Goal: Transaction & Acquisition: Purchase product/service

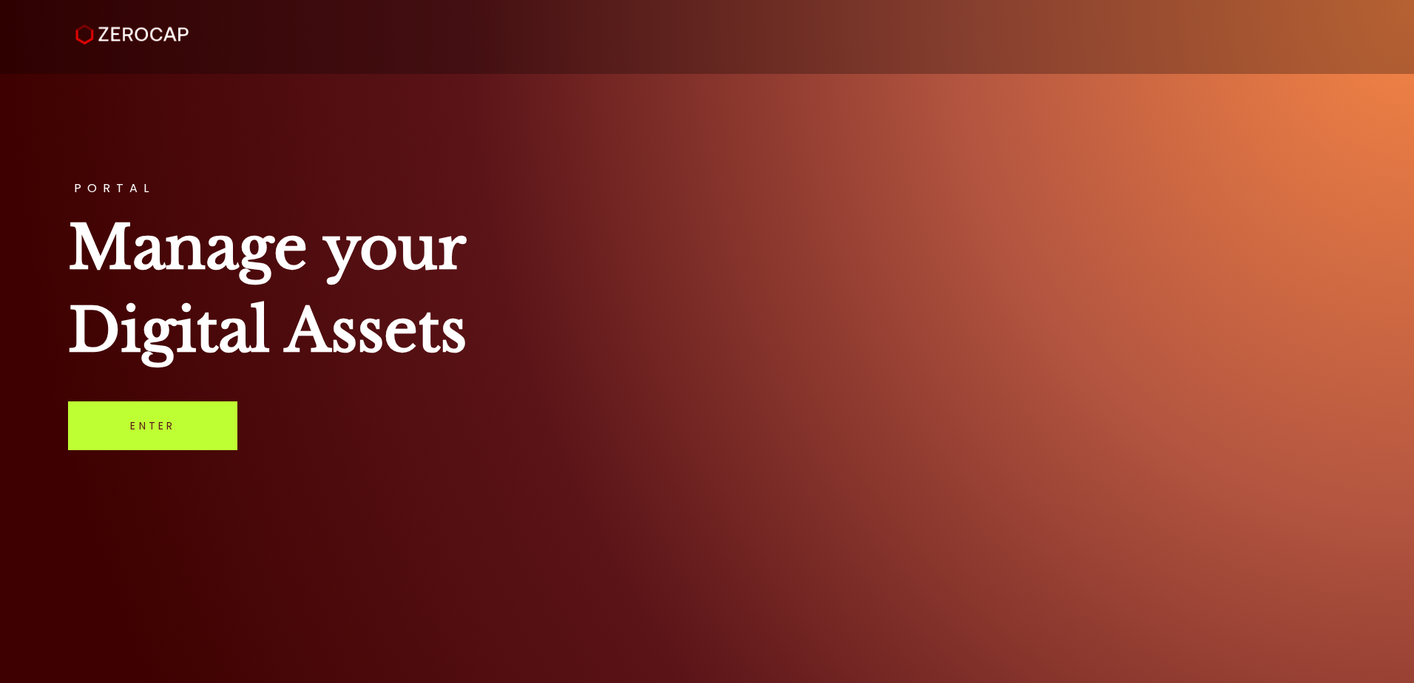
click at [195, 438] on link "Enter" at bounding box center [152, 426] width 169 height 49
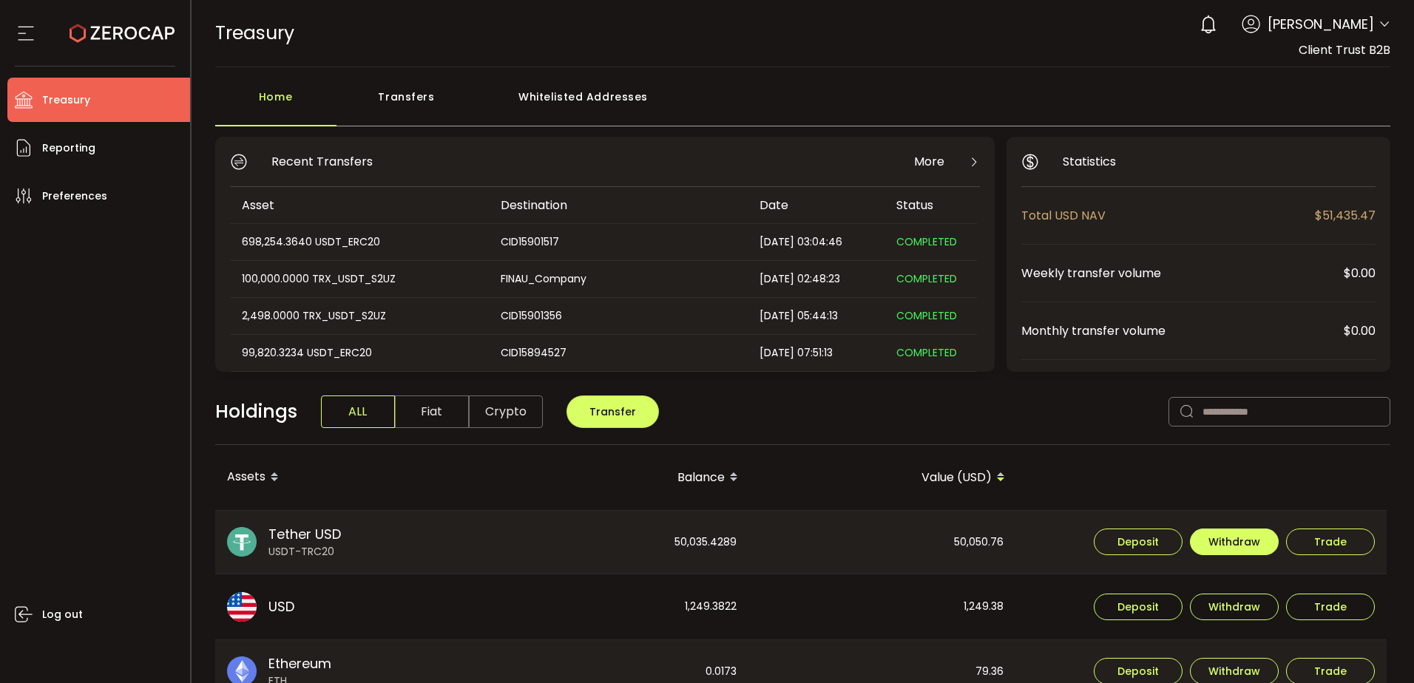
click at [1211, 545] on span "Withdraw" at bounding box center [1235, 542] width 52 height 10
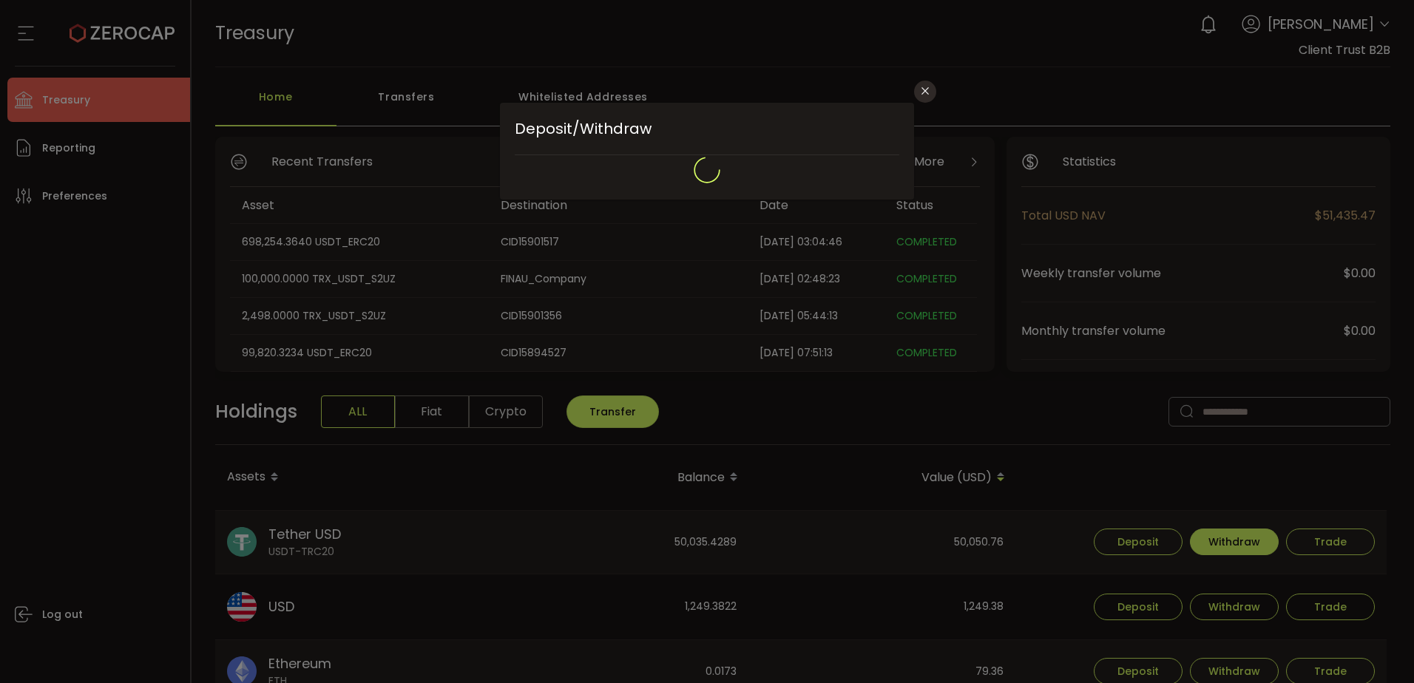
type input "****"
type input "**********"
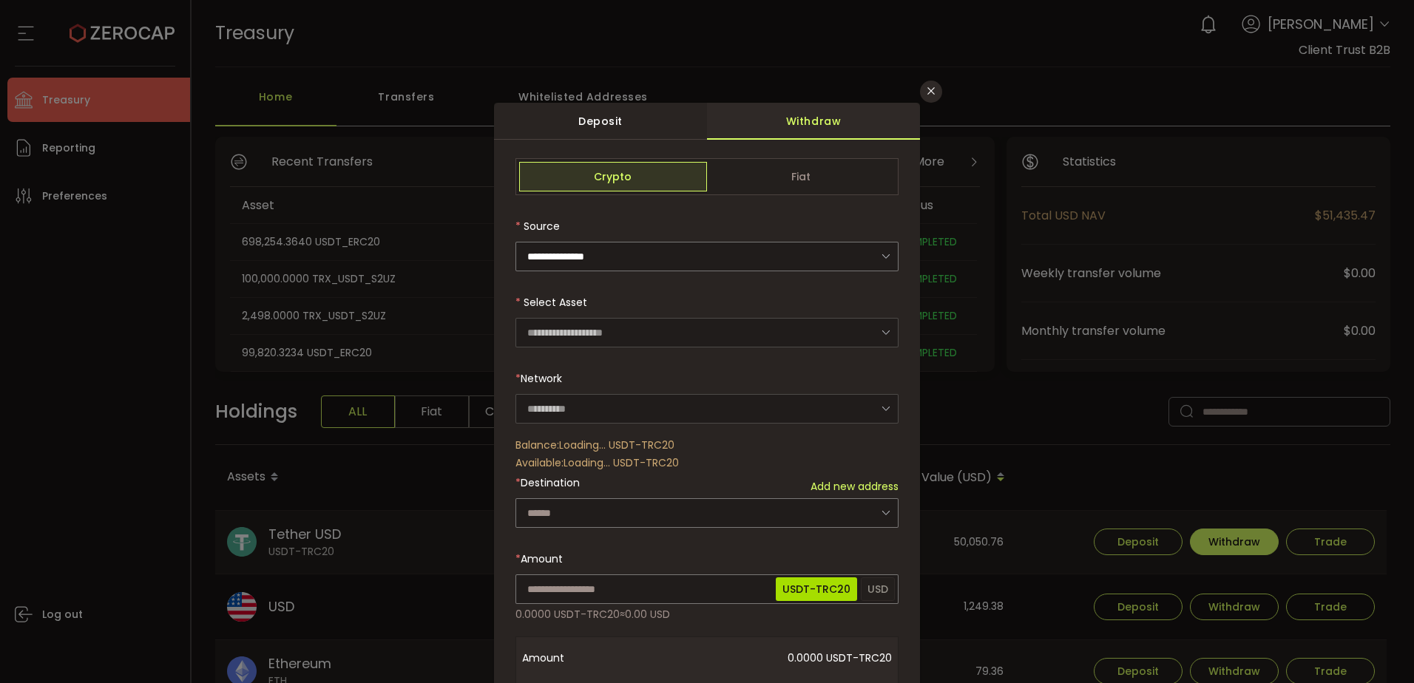
type input "****"
click at [933, 96] on icon "Close" at bounding box center [931, 91] width 12 height 12
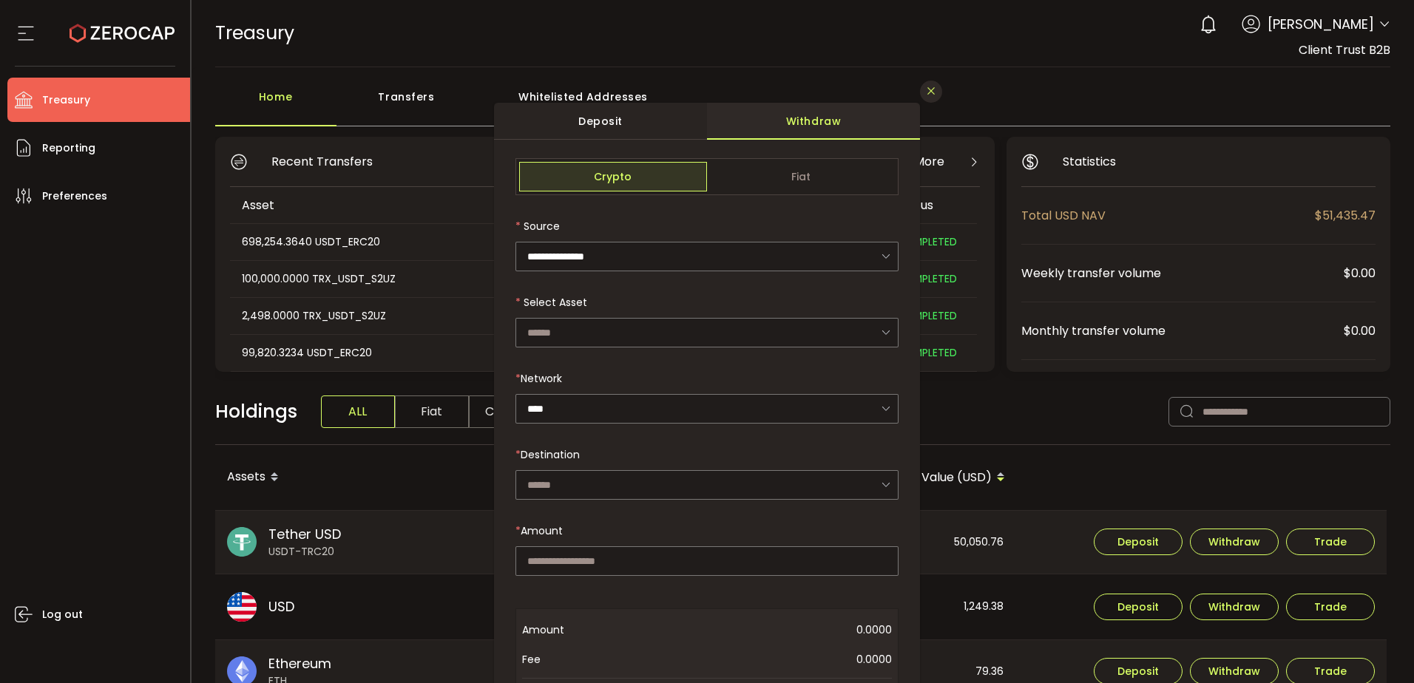
click at [933, 96] on div "Home Transfers Whitelisted Addresses" at bounding box center [803, 104] width 1176 height 44
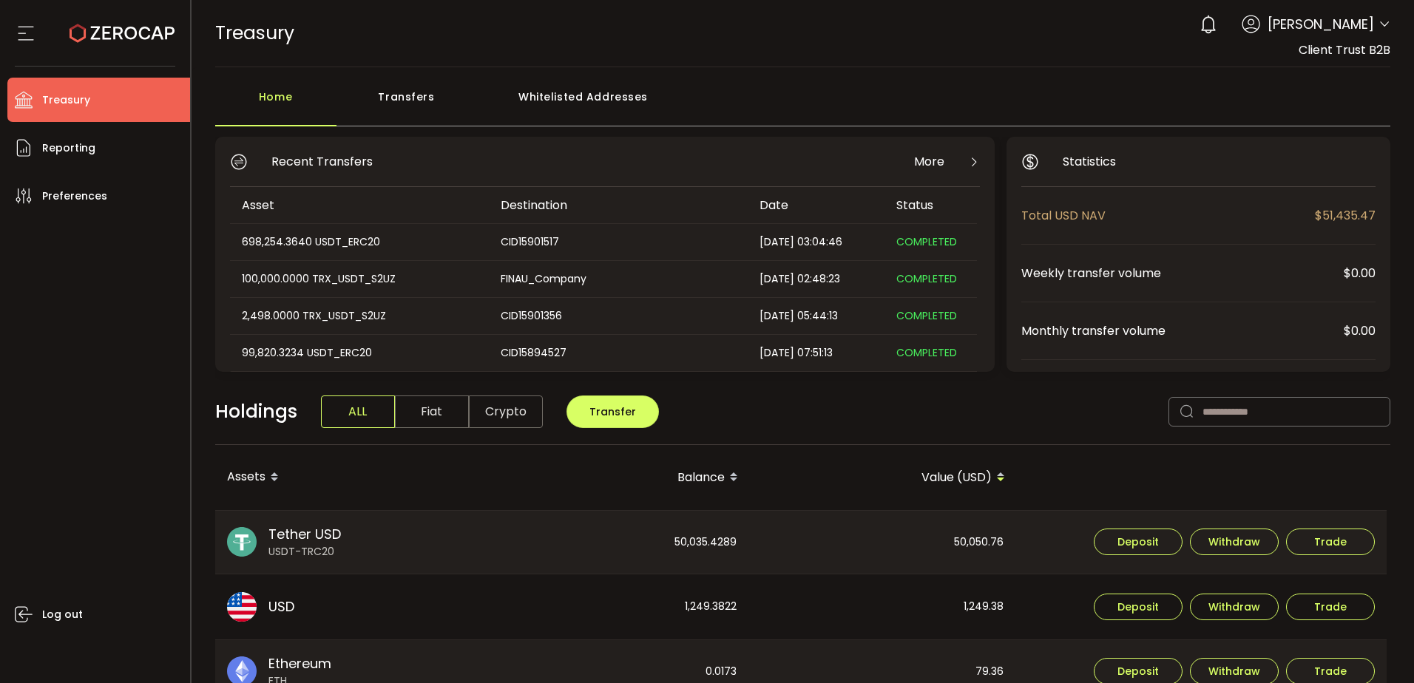
scroll to position [74, 0]
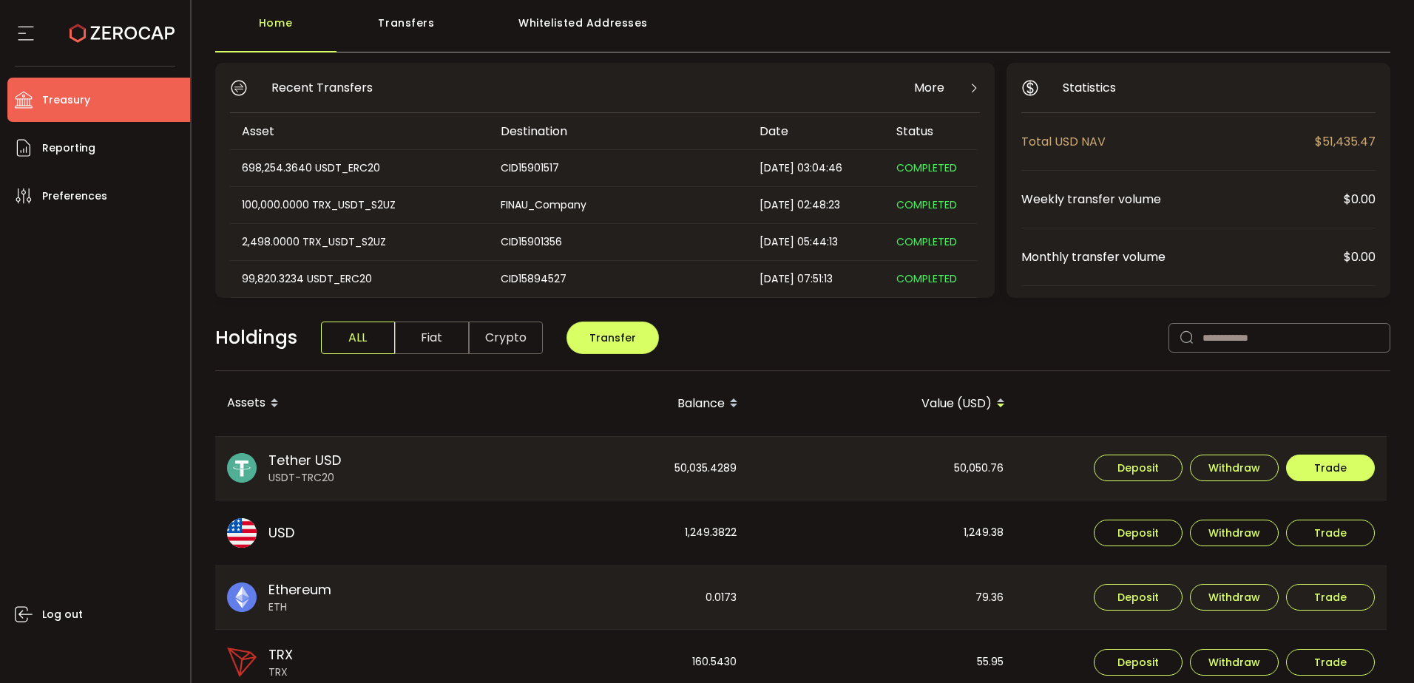
click at [1357, 461] on button "Trade" at bounding box center [1330, 468] width 89 height 27
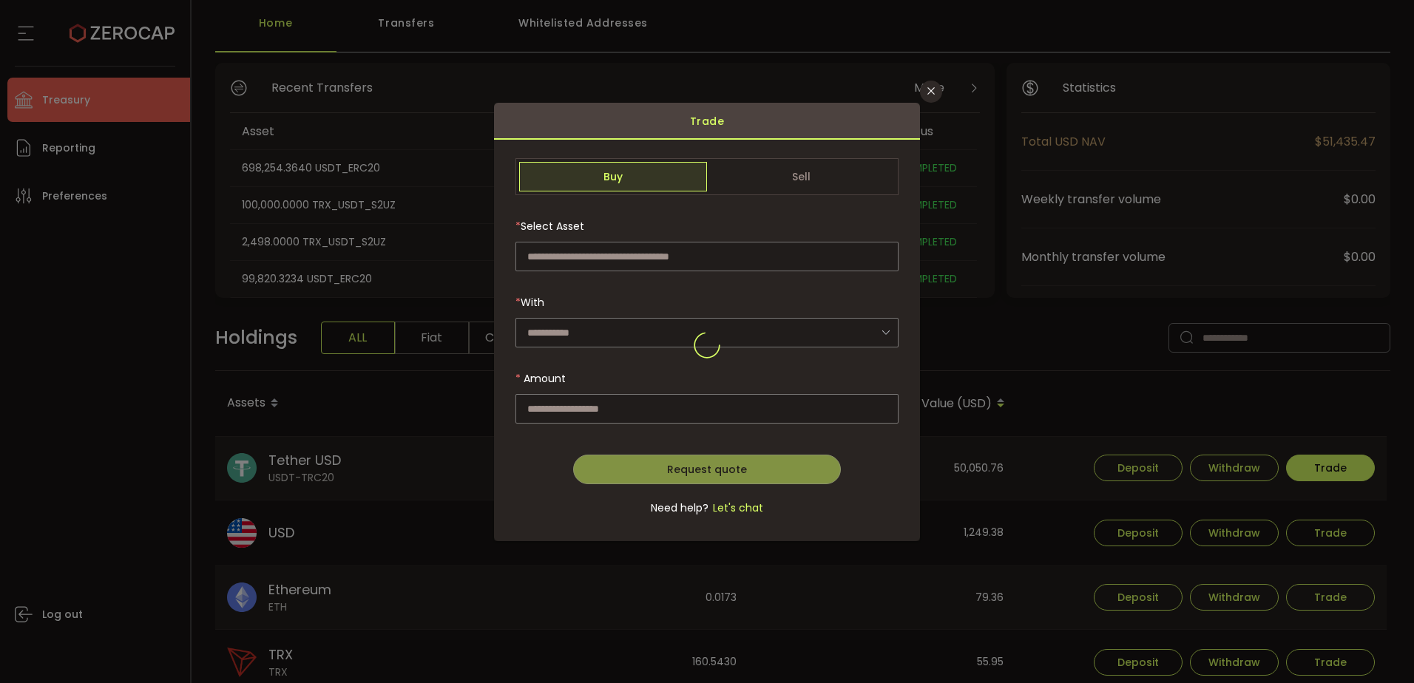
type input "**********"
type input "***"
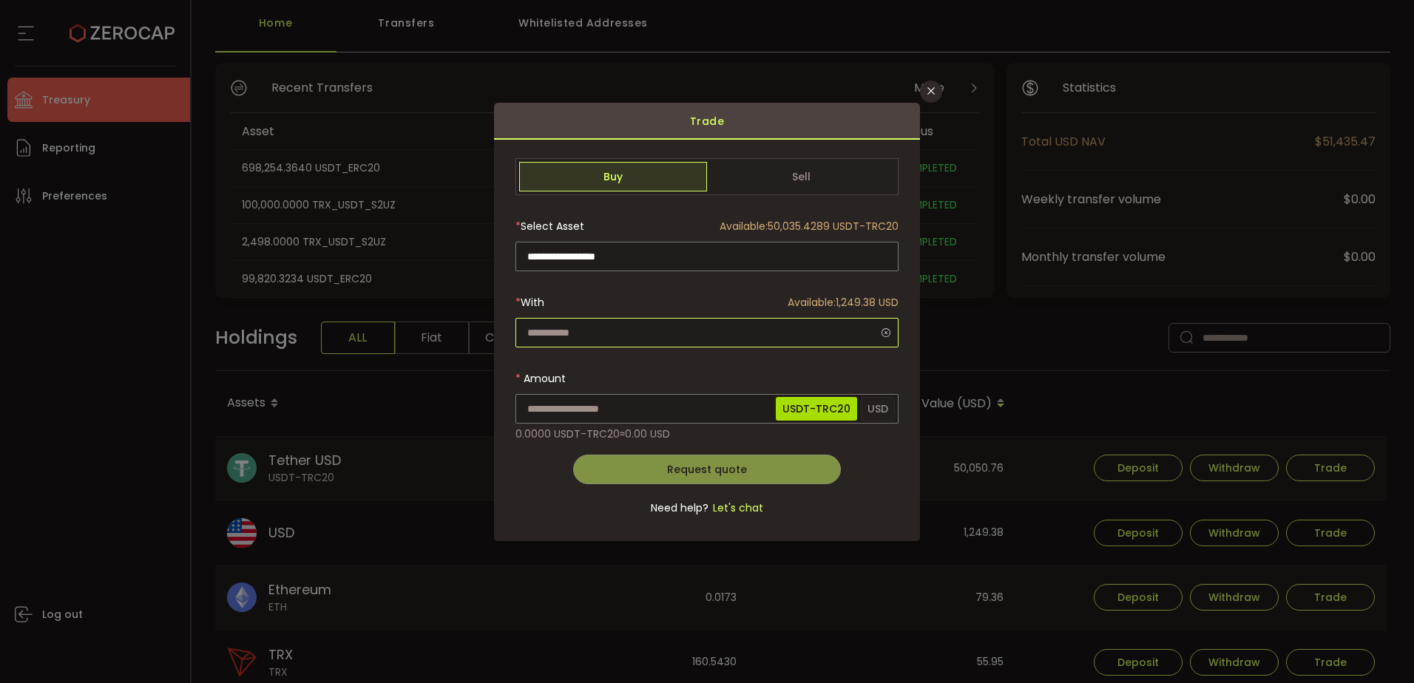
click at [615, 329] on input "dialog" at bounding box center [707, 333] width 383 height 30
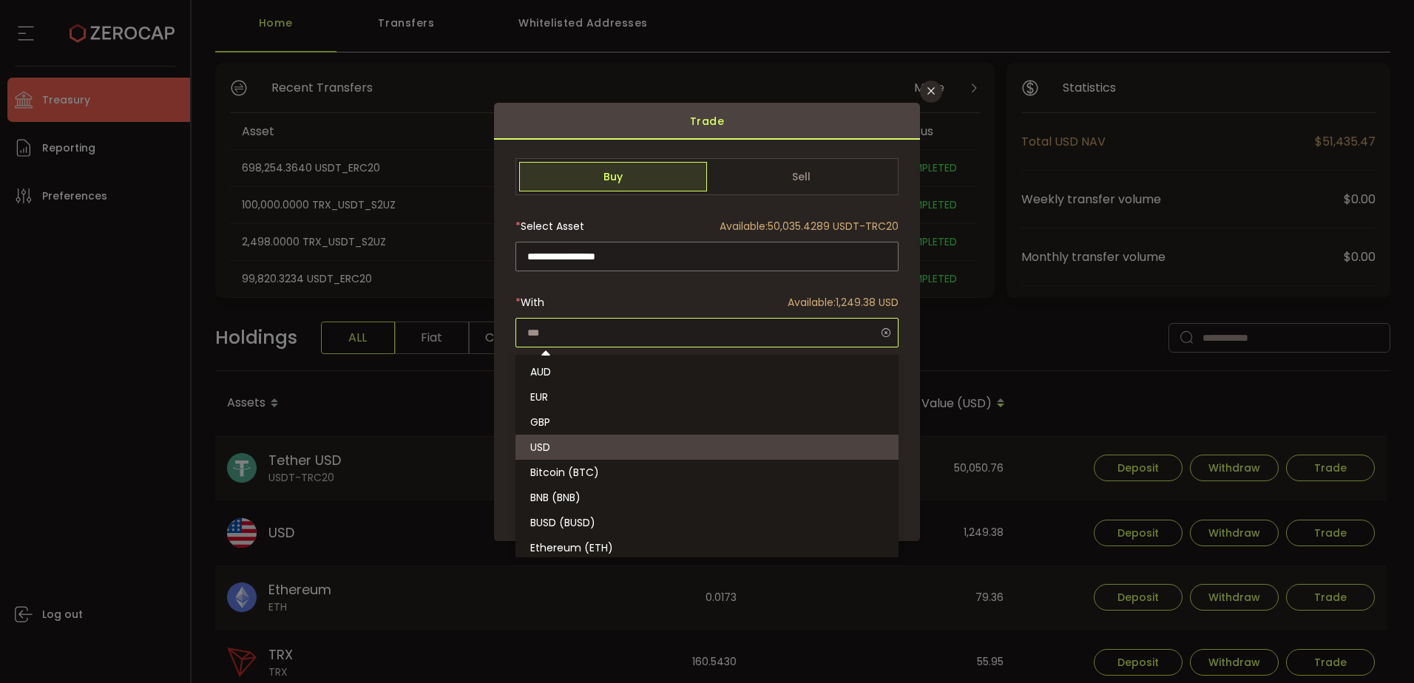
click at [615, 329] on input "dialog" at bounding box center [707, 333] width 383 height 30
type input "***"
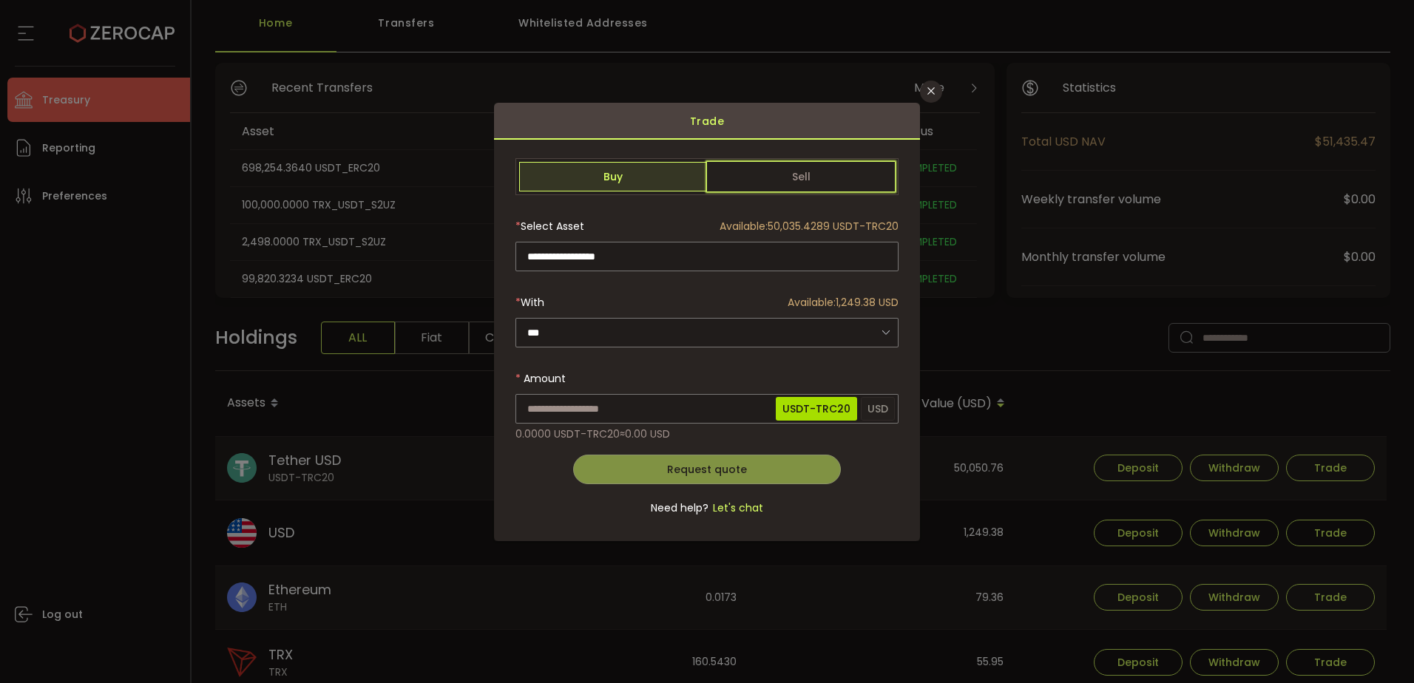
click at [776, 187] on span "Sell" at bounding box center [801, 177] width 188 height 30
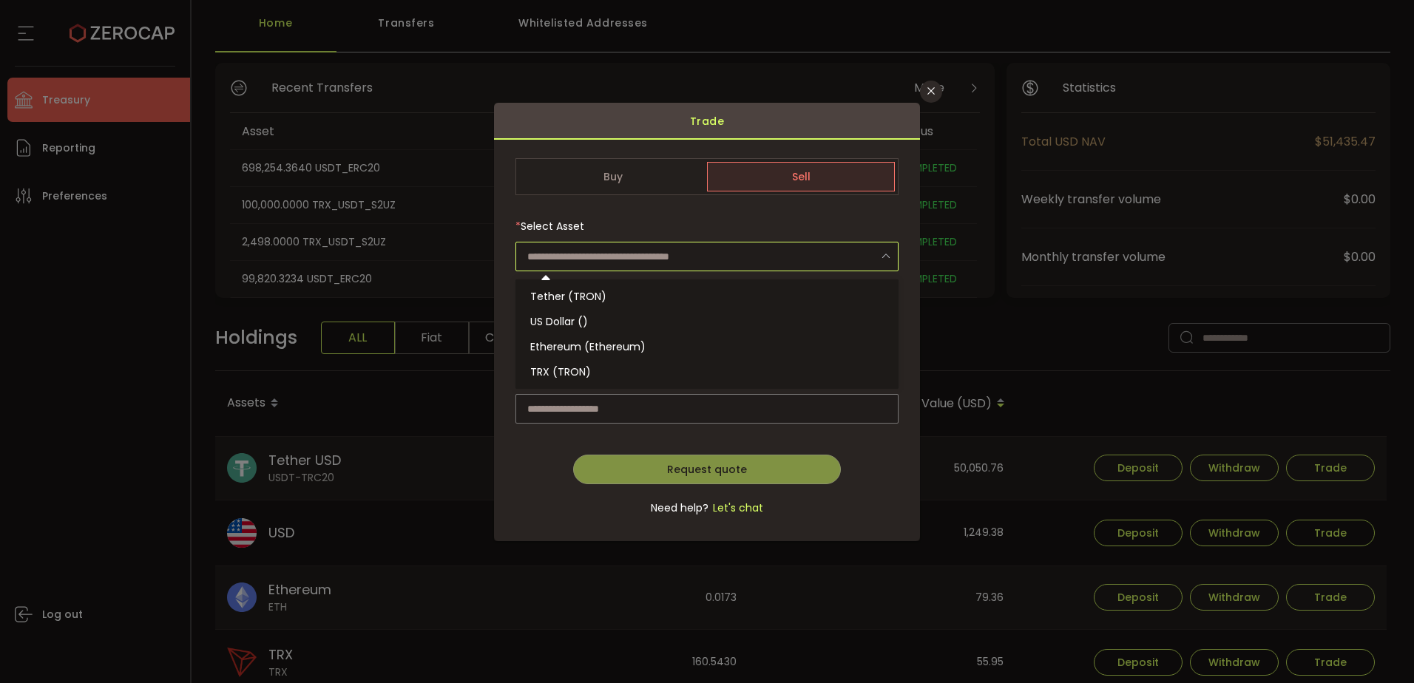
click at [676, 251] on input "dialog" at bounding box center [707, 257] width 383 height 30
click at [598, 378] on li "TRX (TRON)" at bounding box center [710, 371] width 388 height 25
type input "**********"
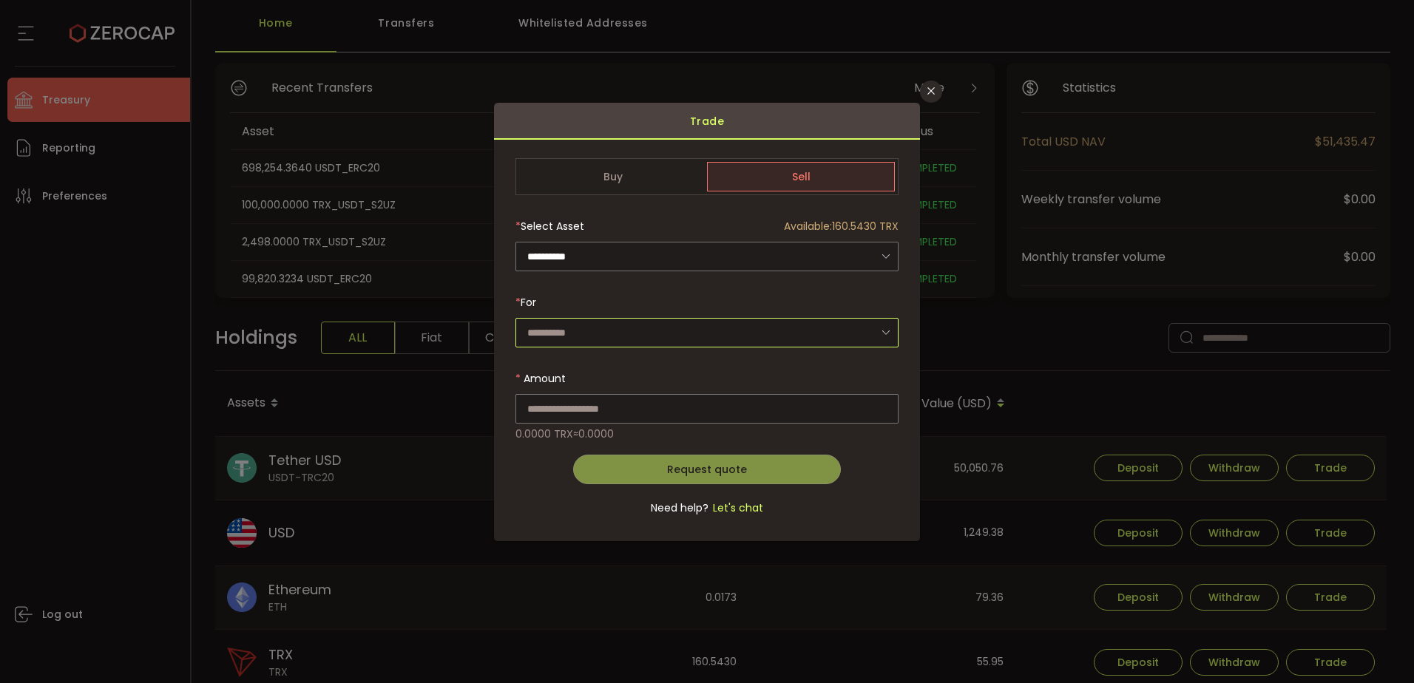
click at [637, 332] on input "dialog" at bounding box center [707, 333] width 383 height 30
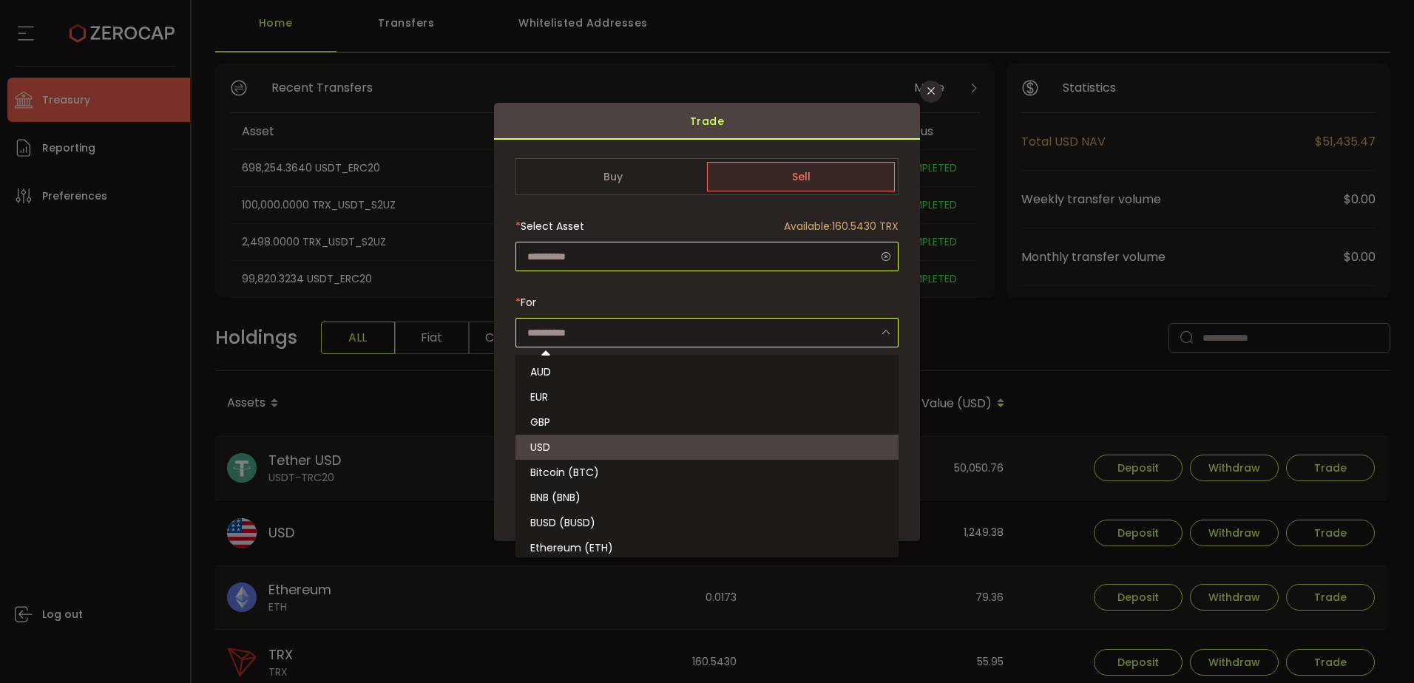
click at [700, 269] on input "dialog" at bounding box center [707, 257] width 383 height 30
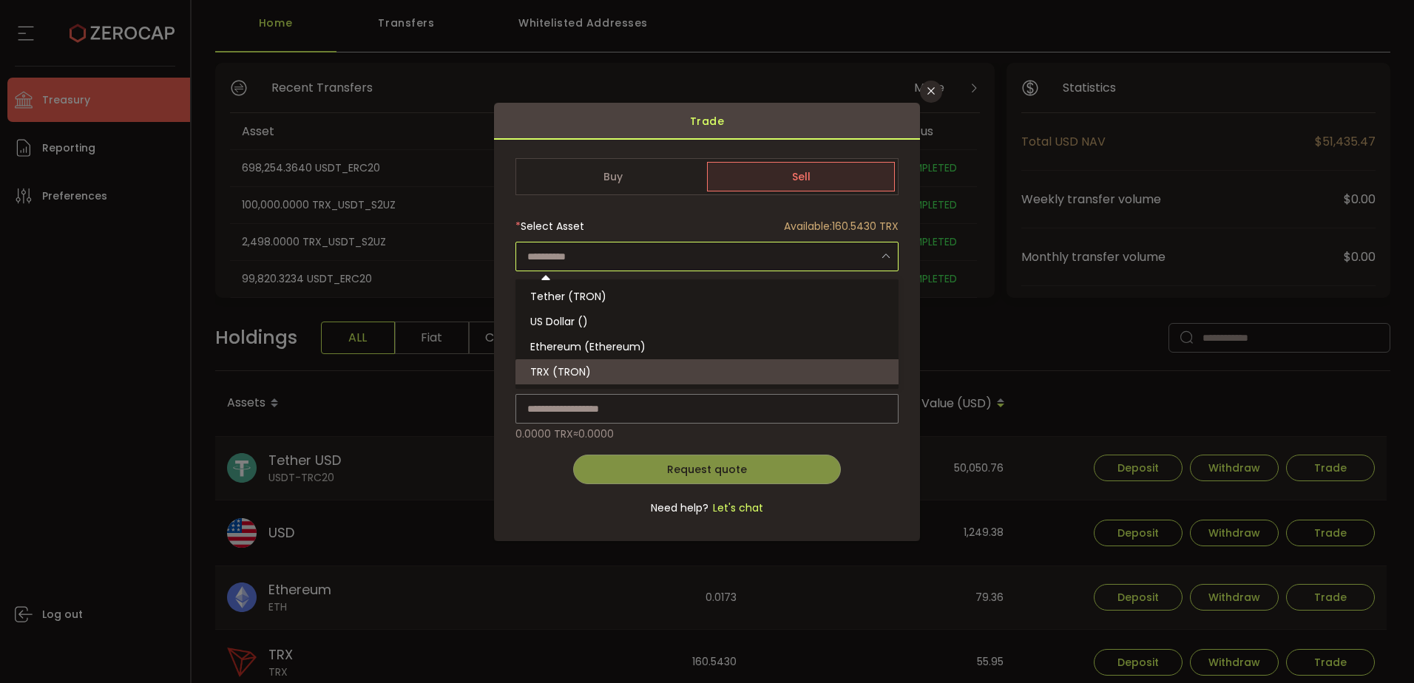
click at [593, 150] on div "Buy Sell * Select Asset Available: 0.0000 Bitcoin (BTC) Polkadot (DOT) Ethereum…" at bounding box center [707, 345] width 426 height 391
type input "**********"
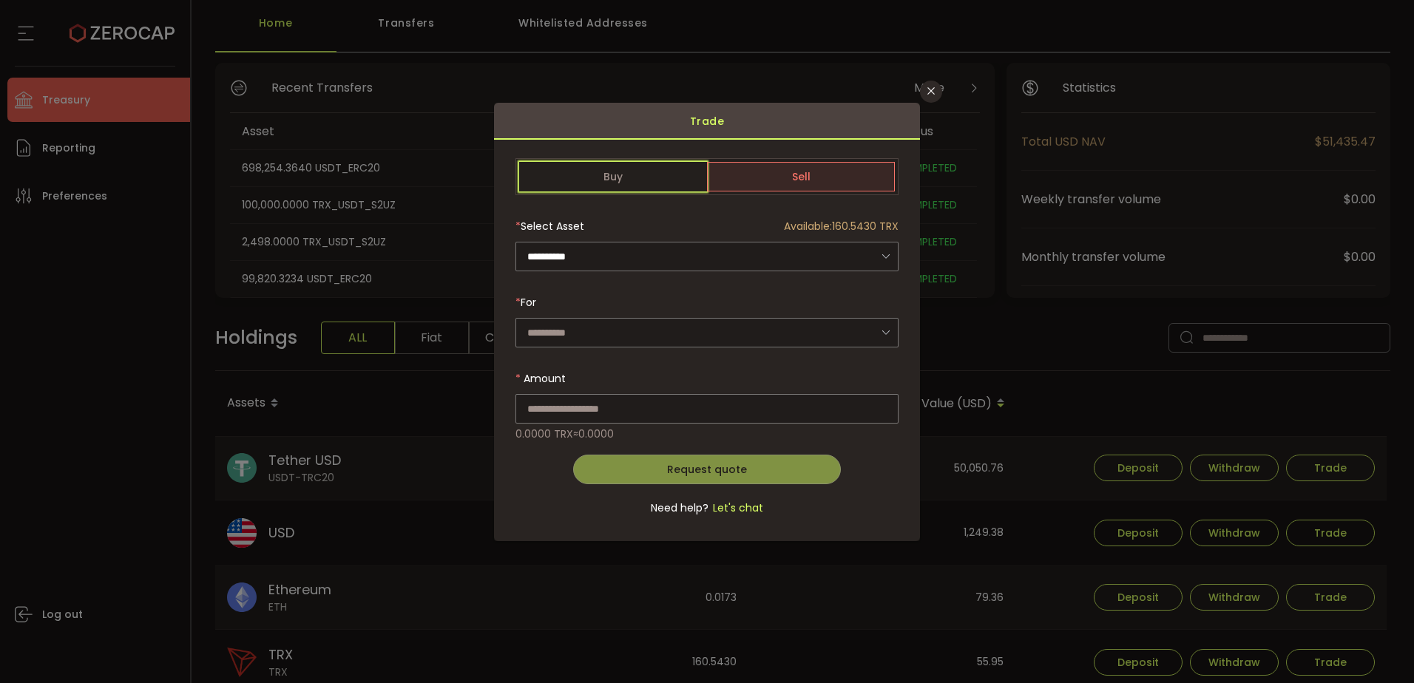
click at [619, 180] on span "Buy" at bounding box center [613, 177] width 188 height 30
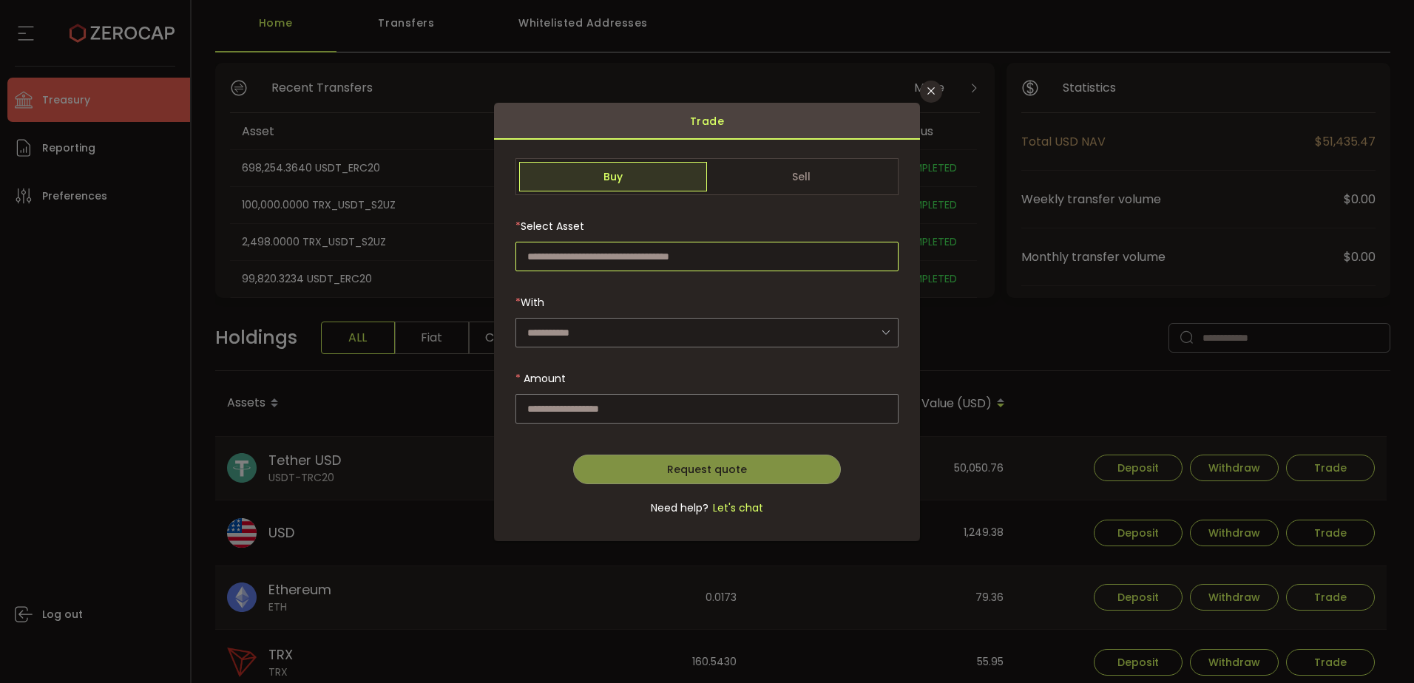
click at [751, 248] on input "dialog" at bounding box center [707, 257] width 383 height 30
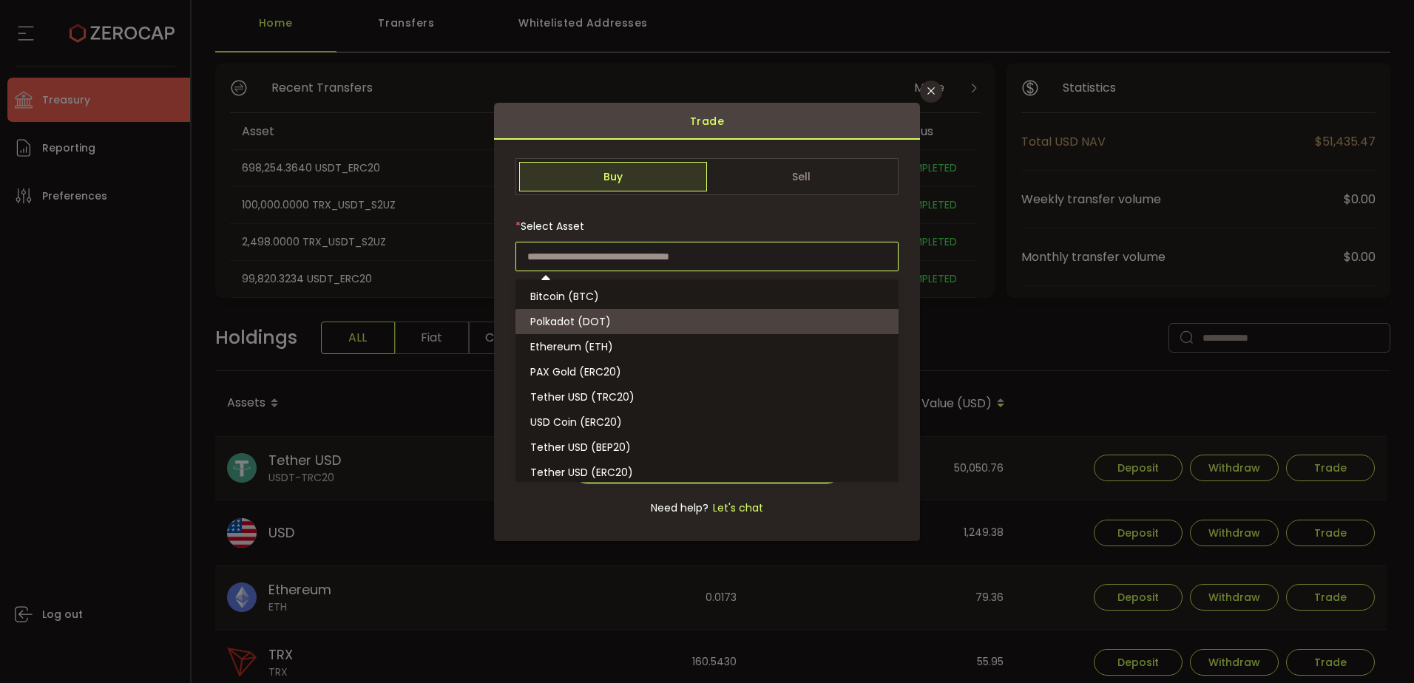
click at [832, 212] on div "* Select Asset Available: 0.0000" at bounding box center [707, 227] width 383 height 30
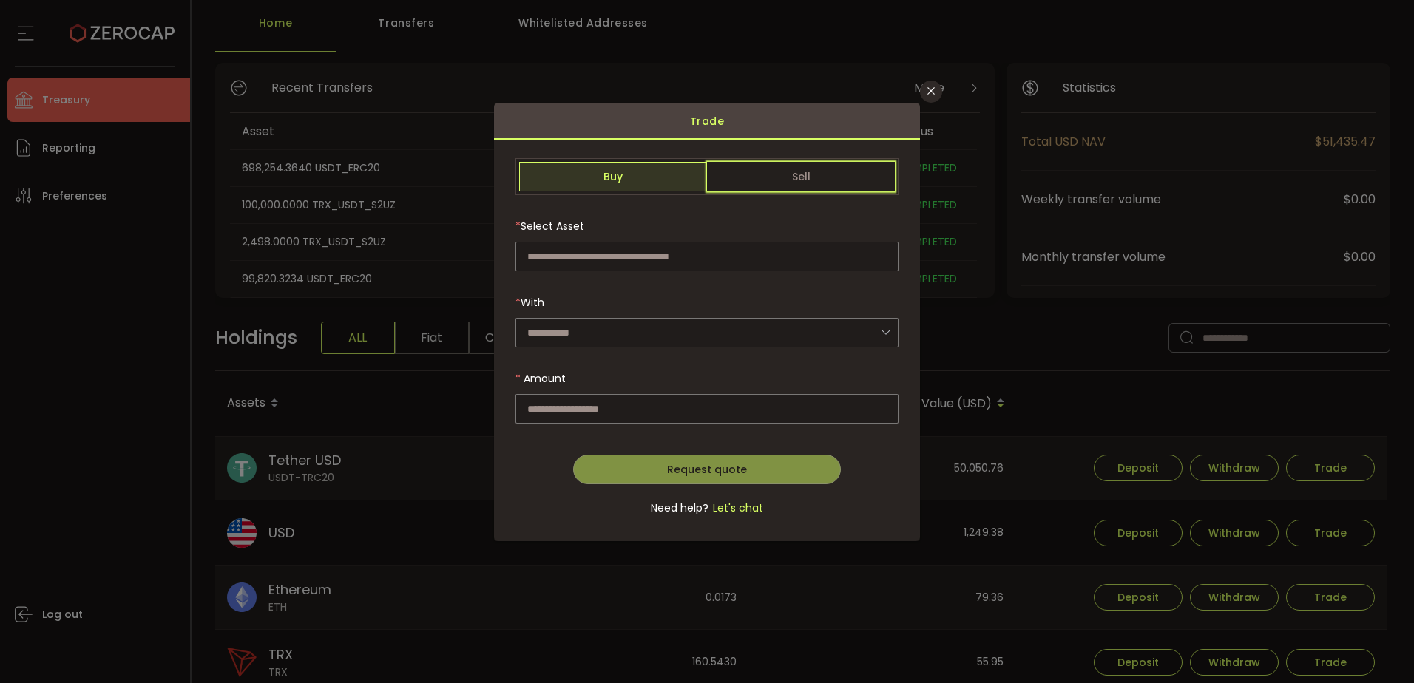
click at [846, 169] on span "Sell" at bounding box center [801, 177] width 188 height 30
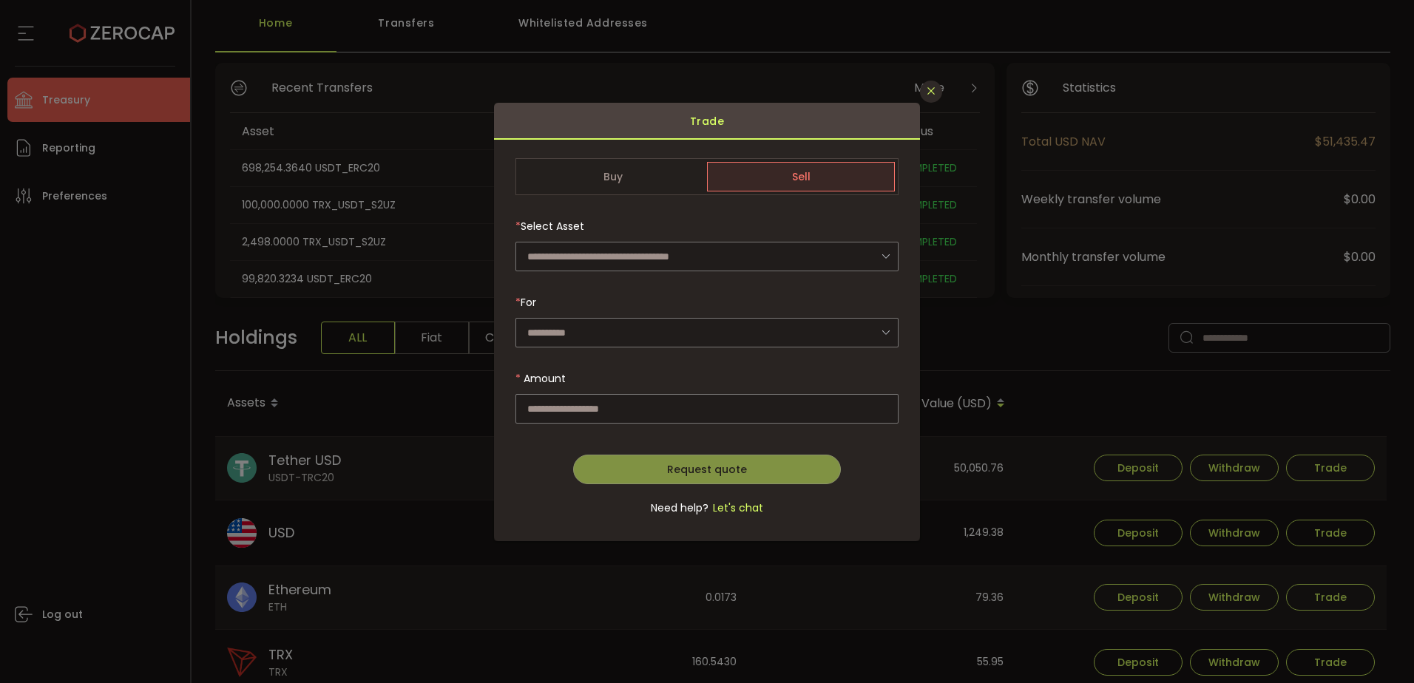
click at [930, 94] on icon "Close" at bounding box center [931, 91] width 12 height 12
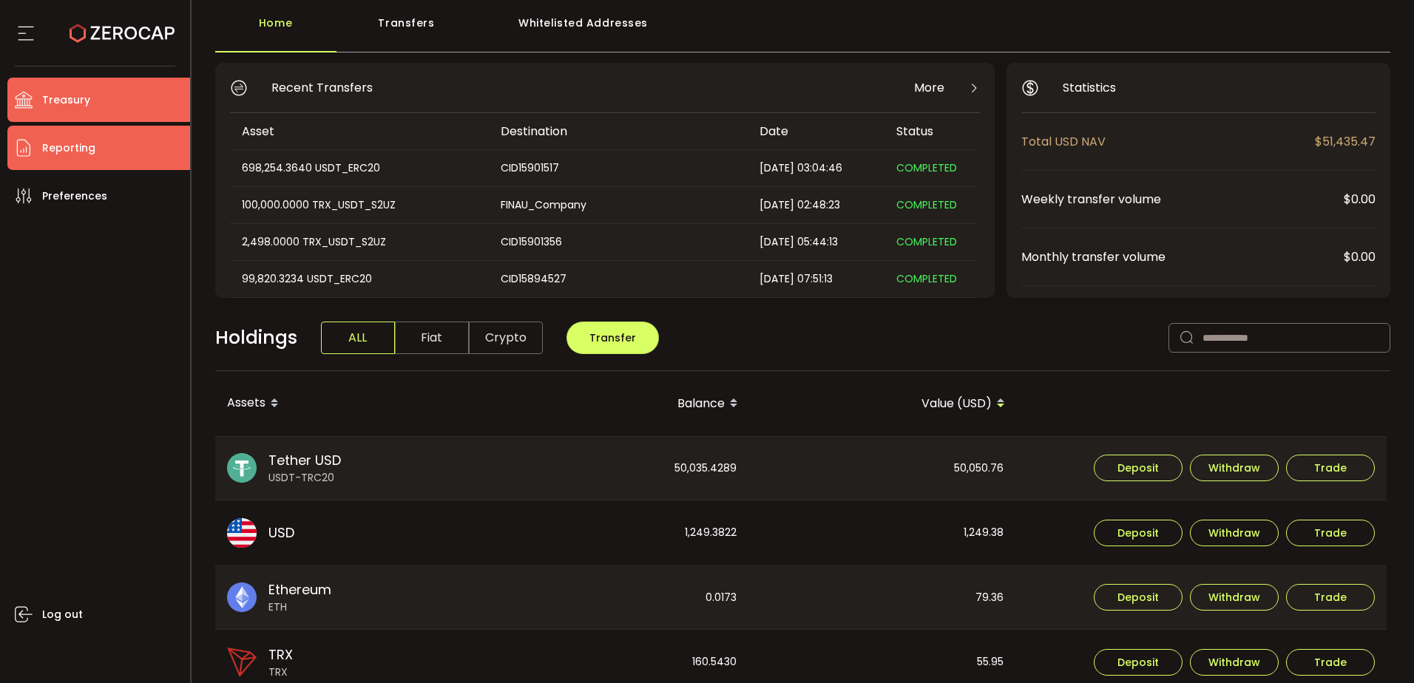
click at [55, 146] on span "Reporting" at bounding box center [68, 148] width 53 height 21
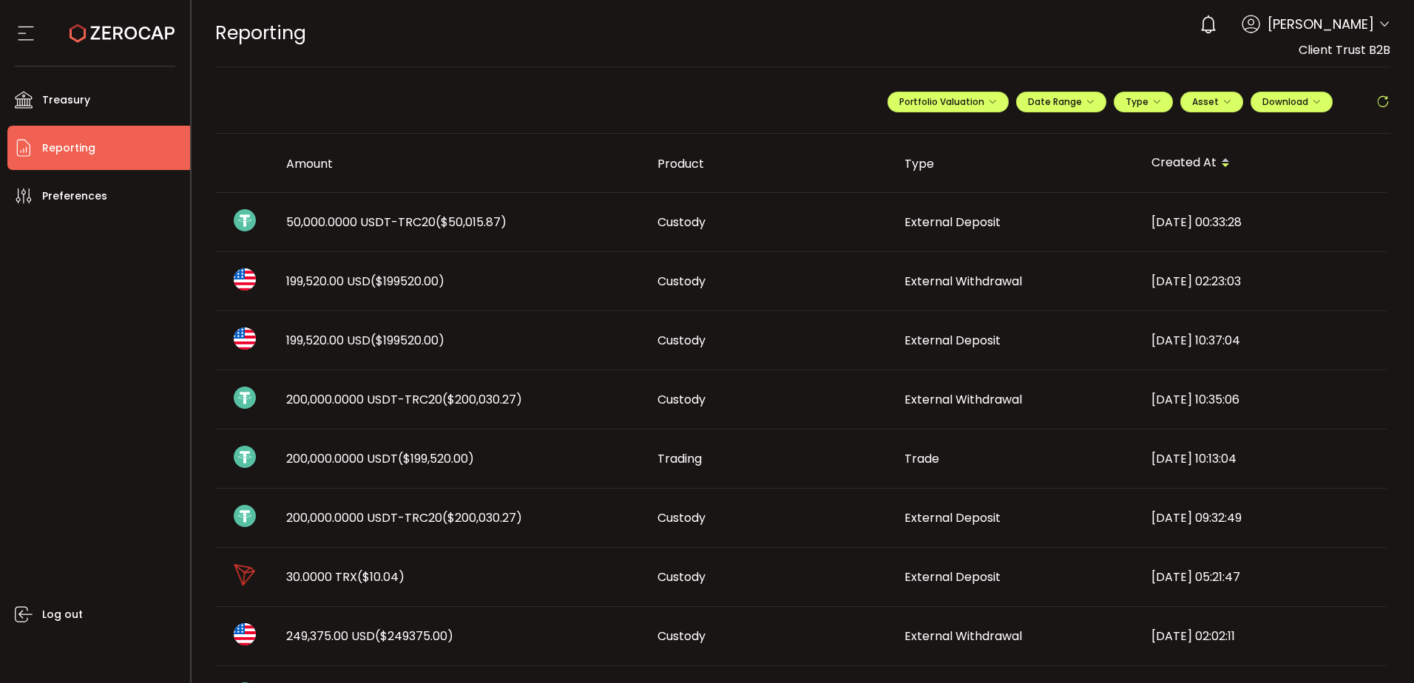
click at [720, 224] on div "Custody" at bounding box center [769, 222] width 247 height 17
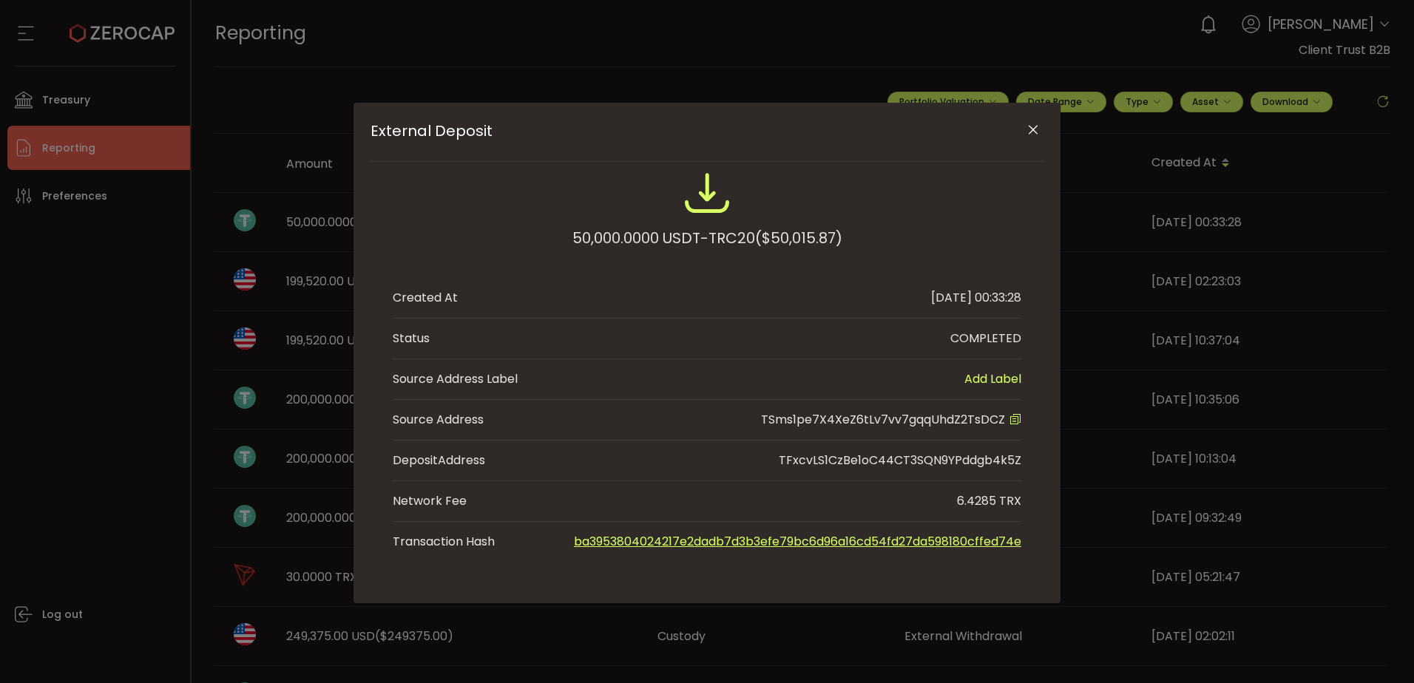
click at [905, 420] on span "TSms1pe7X4XeZ6tLv7vv7gqqUhdZ2TsDCZ" at bounding box center [883, 419] width 244 height 17
copy span "TSms1pe7X4XeZ6tLv7vv7gqqUhdZ2TsDCZ"
click at [1037, 129] on icon "Close" at bounding box center [1033, 130] width 15 height 15
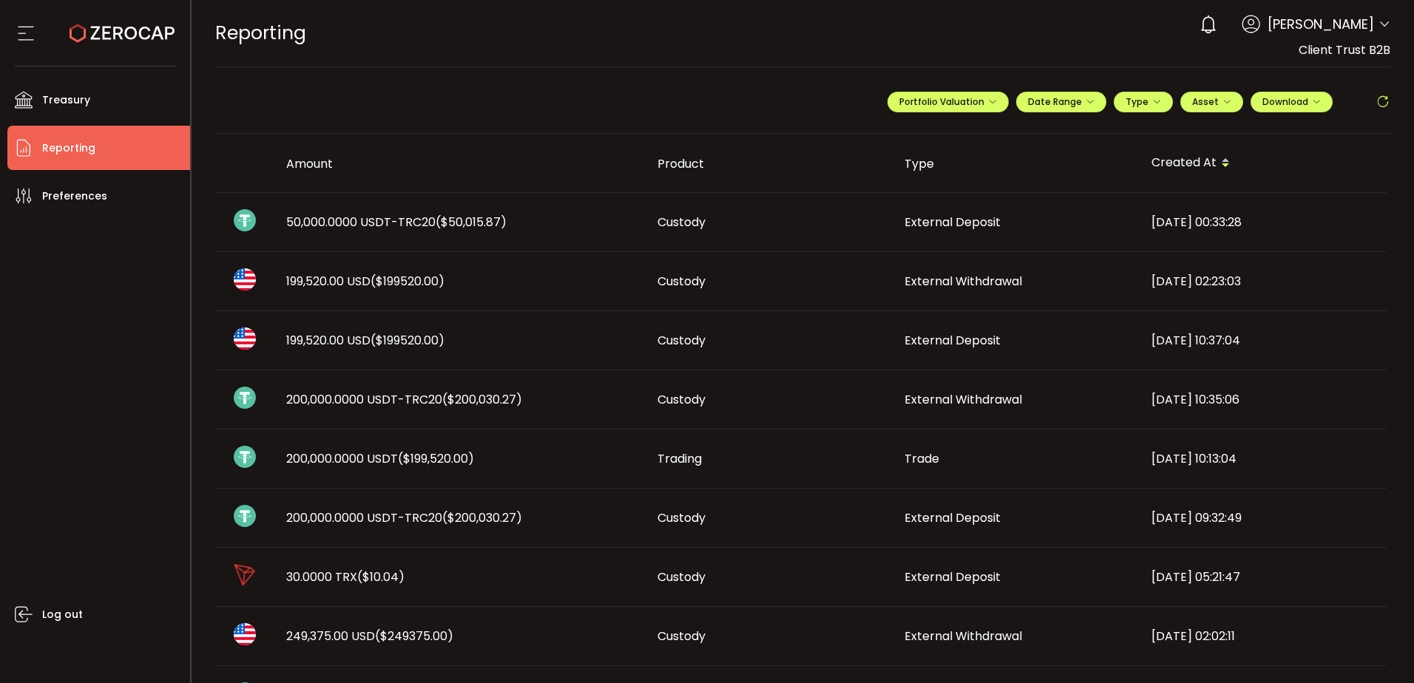
click at [97, 401] on div "Log out" at bounding box center [98, 445] width 183 height 454
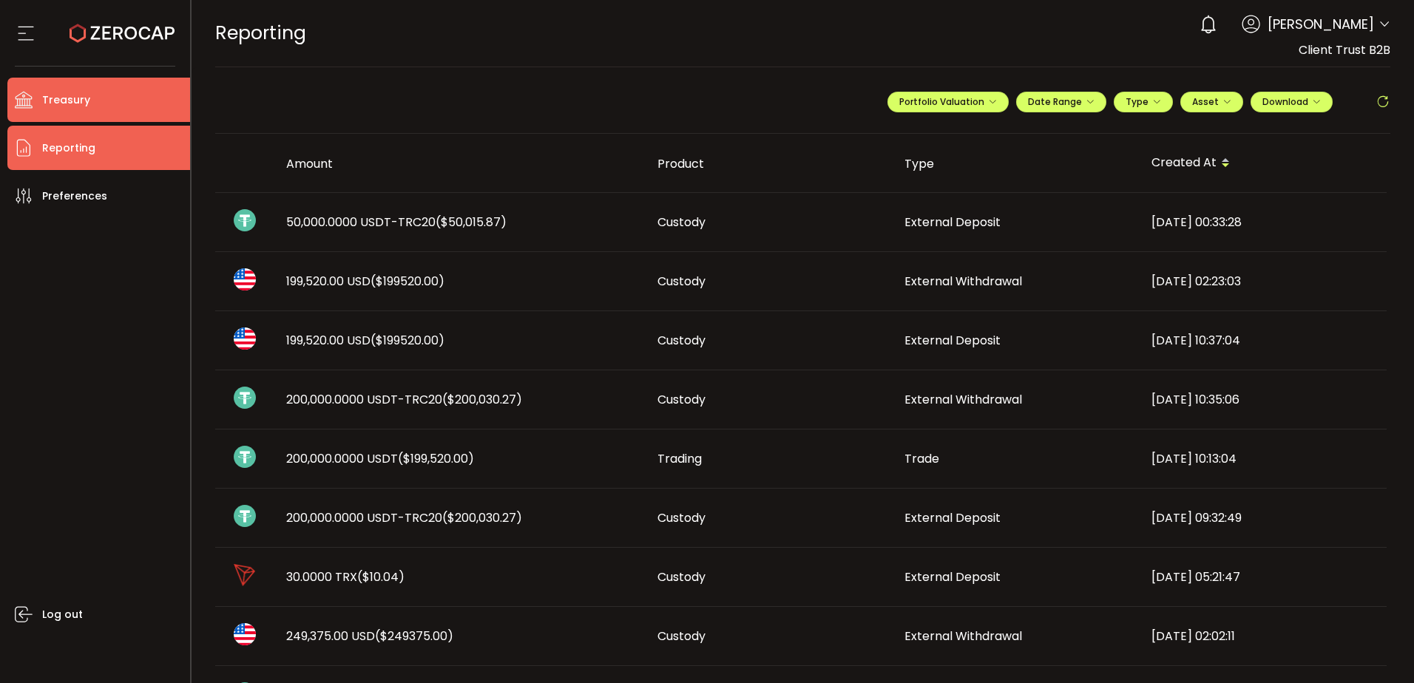
click at [99, 120] on li "Treasury" at bounding box center [98, 100] width 183 height 44
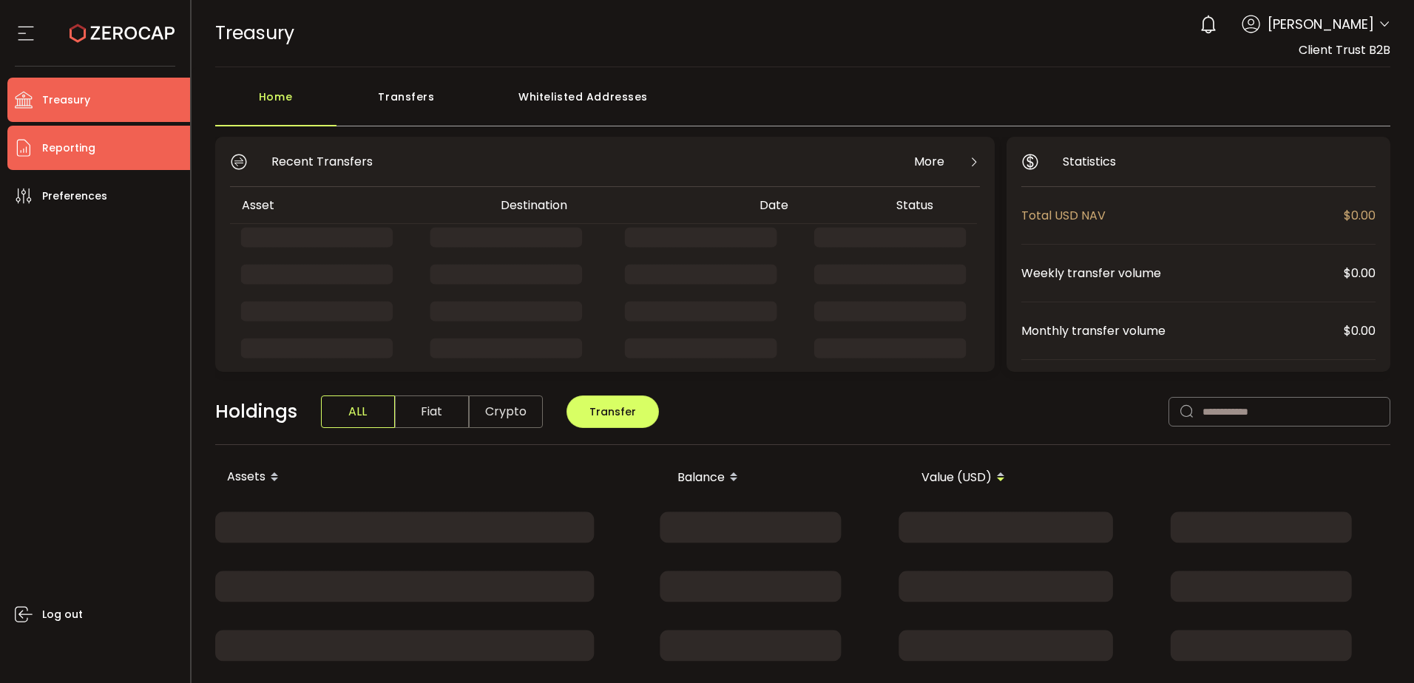
click at [118, 134] on li "Reporting" at bounding box center [98, 148] width 183 height 44
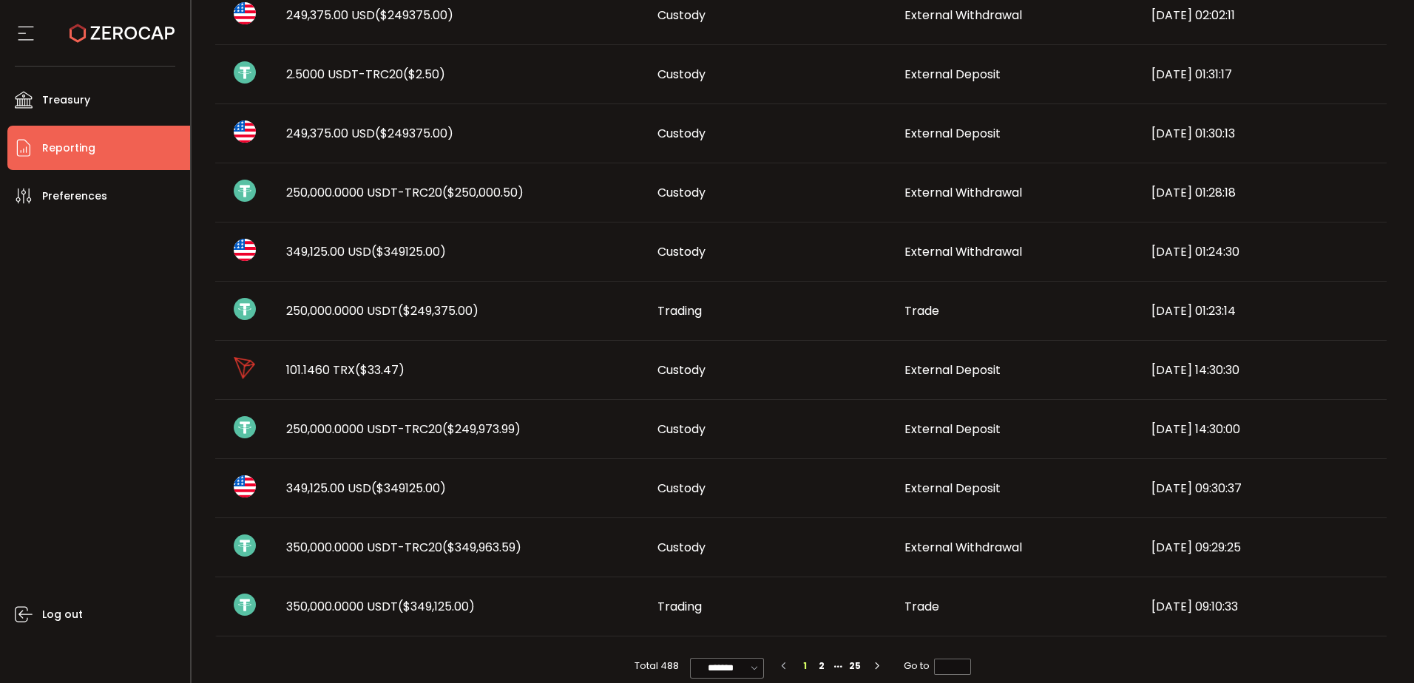
scroll to position [767, 0]
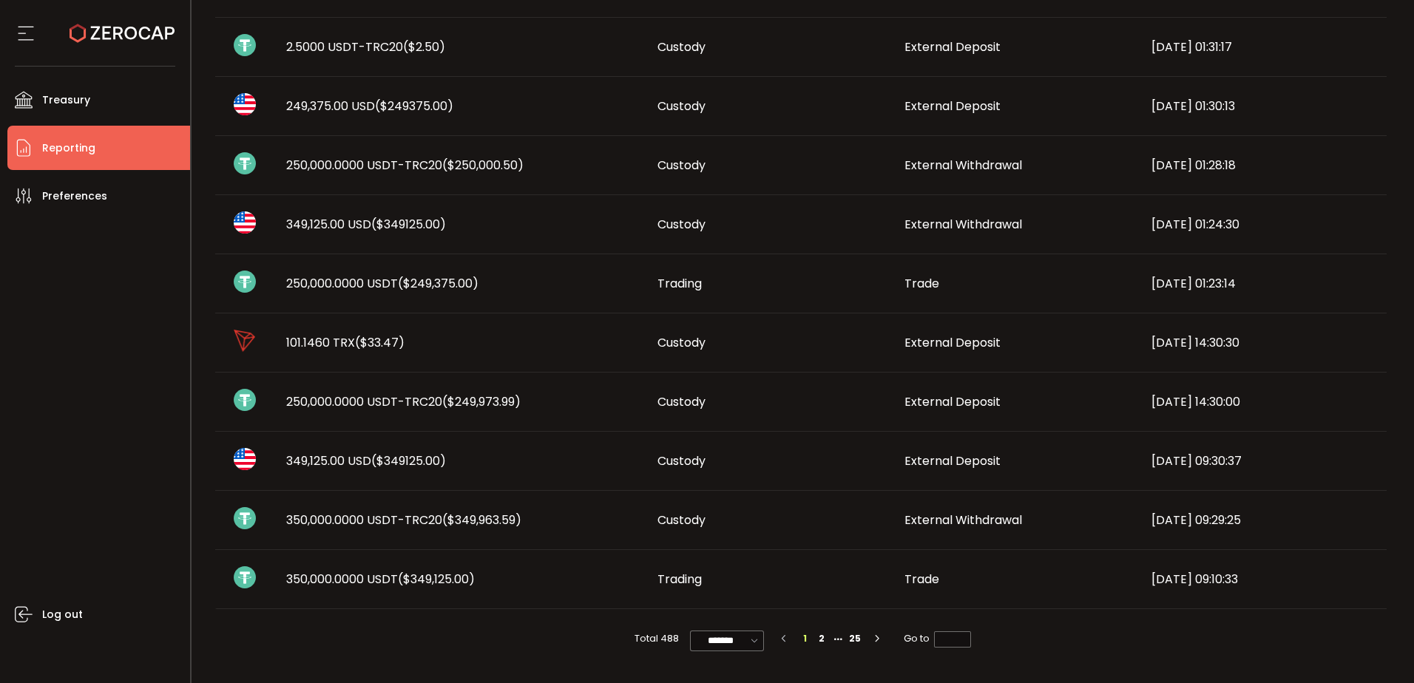
click at [472, 643] on div "Total 488 ******* 10/page 20/page 50/page 100/page 1 2 25 Go to *" at bounding box center [803, 638] width 1176 height 59
click at [232, 295] on div at bounding box center [245, 284] width 36 height 27
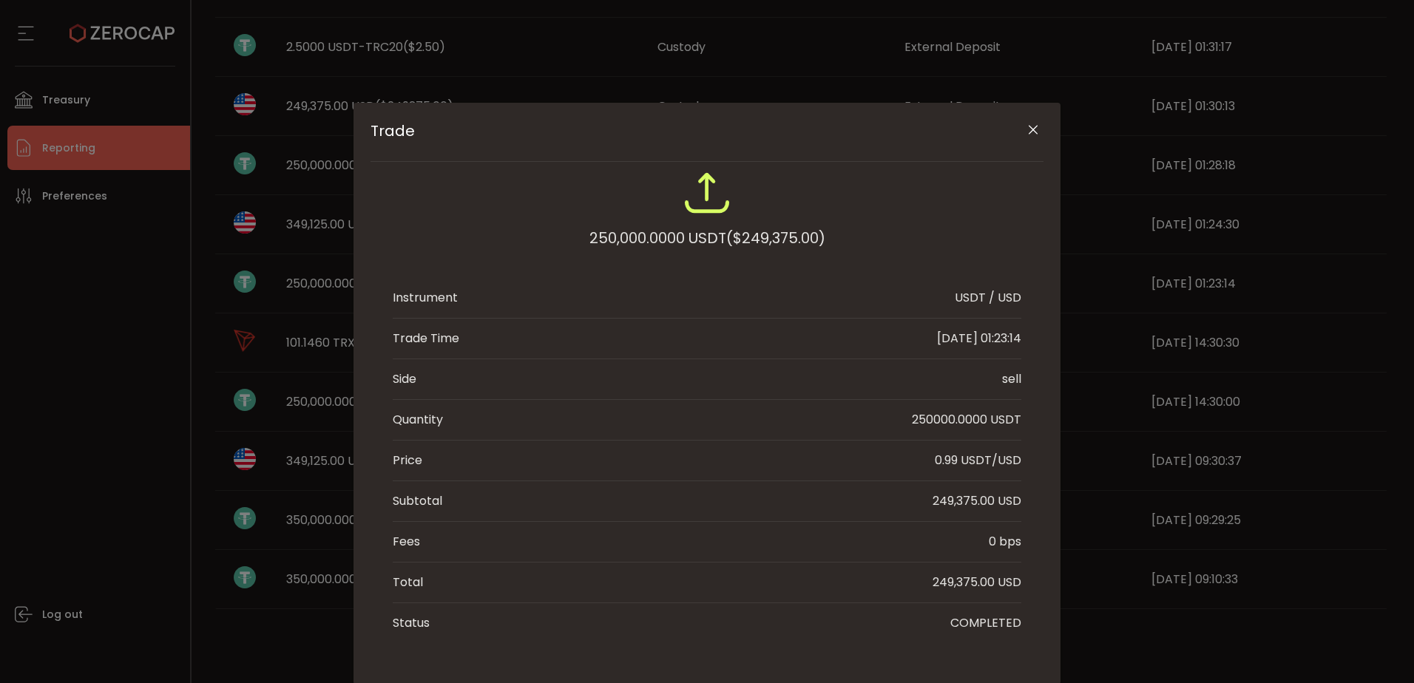
click at [169, 294] on div "Trade 250,000.0000 USDT ($249,375.00) Instrument USDT / USD Trade Time 2025-09-…" at bounding box center [707, 341] width 1414 height 683
click at [1030, 121] on button "Close" at bounding box center [1033, 131] width 26 height 26
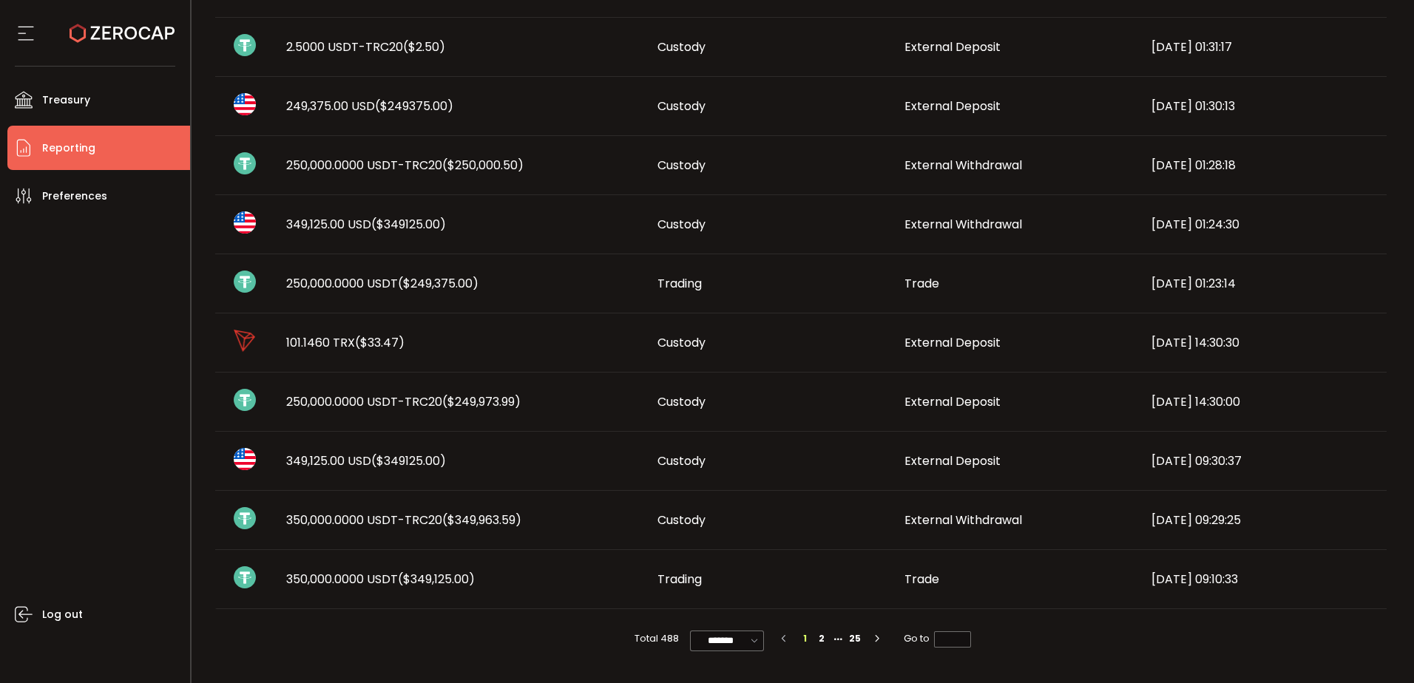
click at [75, 268] on div "Log out" at bounding box center [98, 445] width 183 height 454
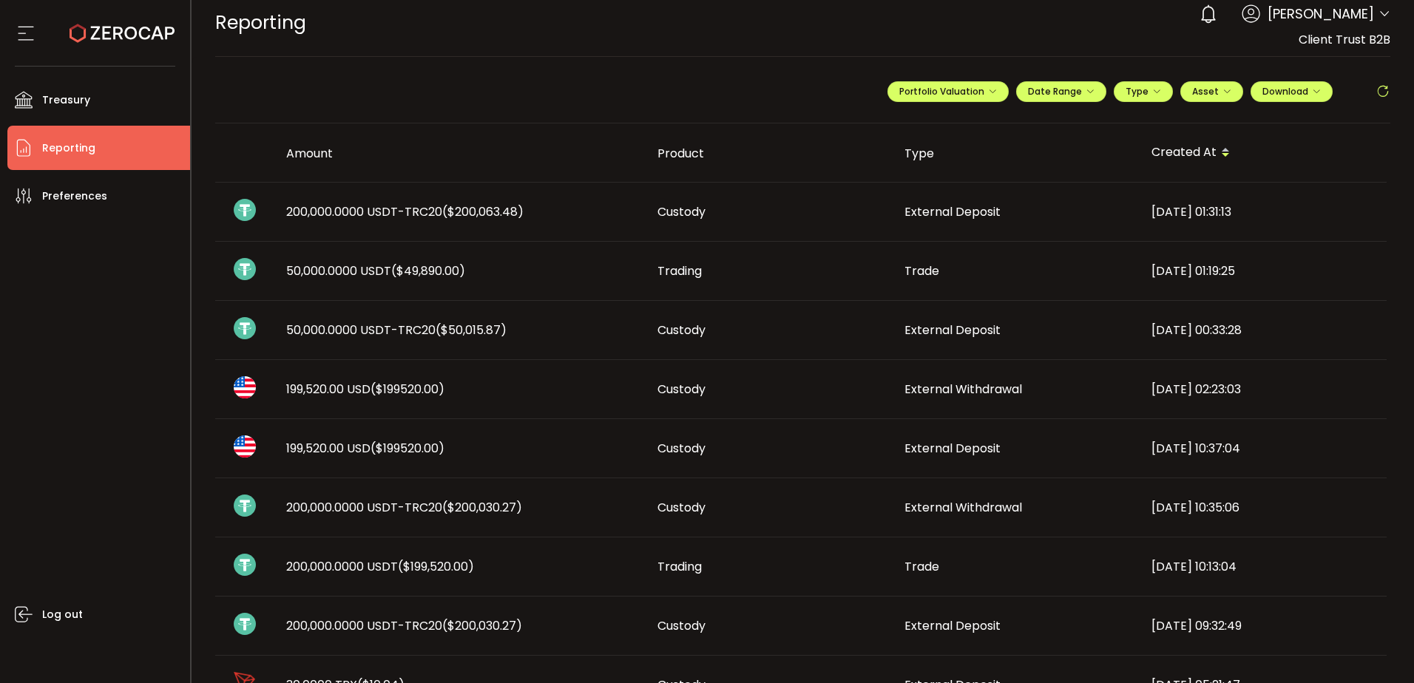
scroll to position [0, 0]
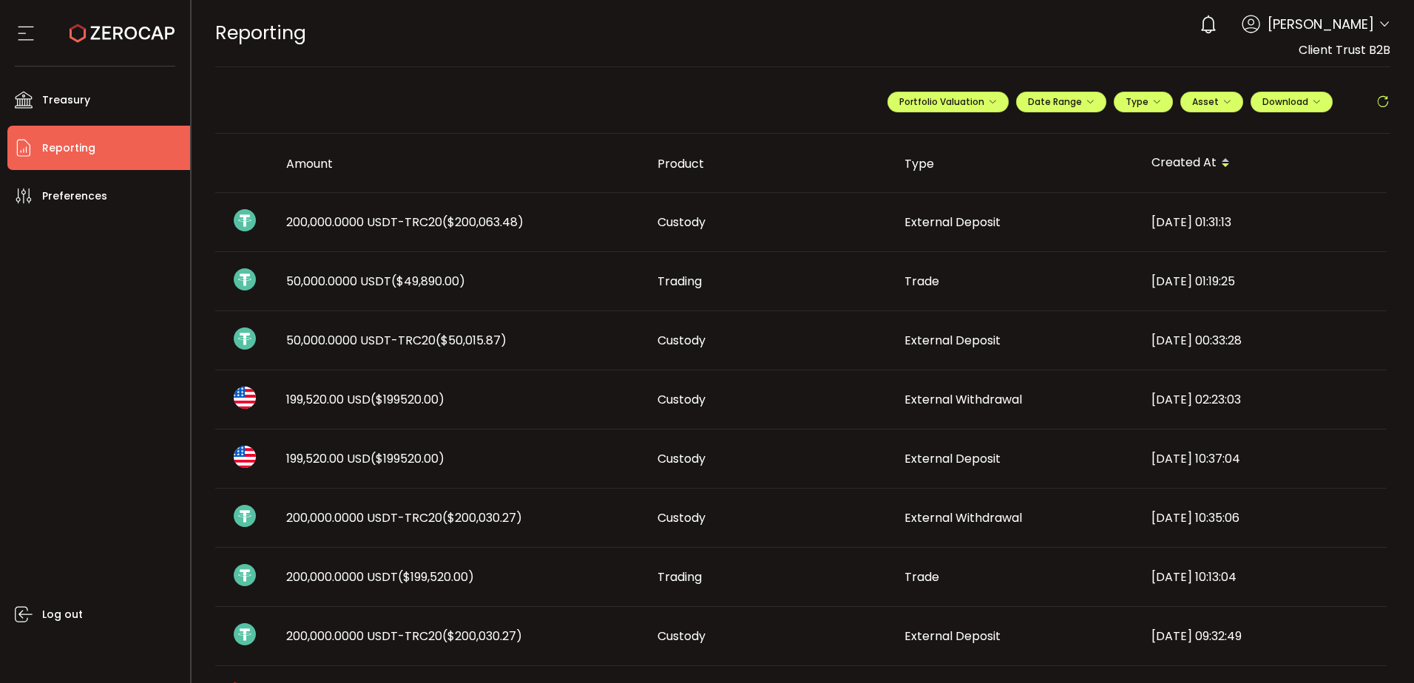
click at [438, 224] on span "200,000.0000 USDT-TRC20 ($200,063.48)" at bounding box center [404, 222] width 237 height 17
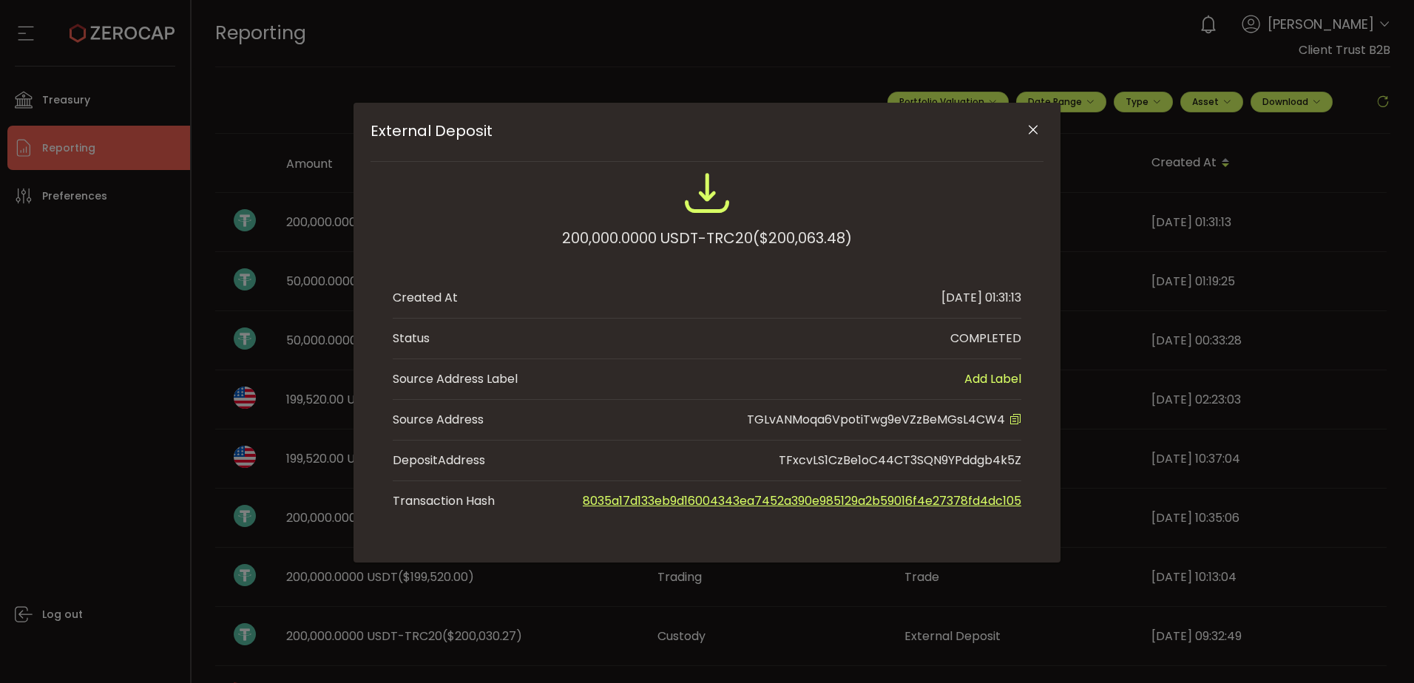
click at [931, 417] on span "TGLvANMoqa6VpotiTwg9eVZzBeMGsL4CW4" at bounding box center [876, 419] width 258 height 17
copy span "TGLvANMoqa6VpotiTwg9eVZzBeMGsL4CW4"
click at [1038, 123] on icon "Close" at bounding box center [1033, 130] width 15 height 15
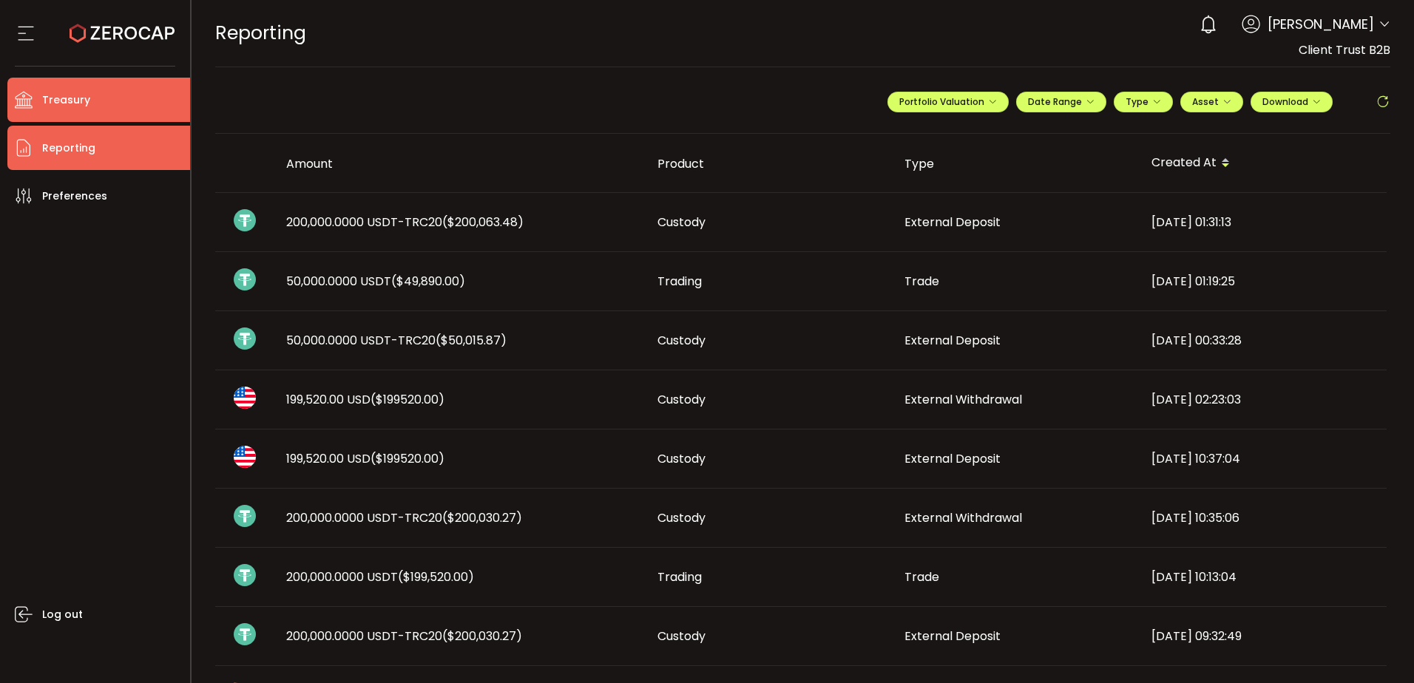
click at [82, 88] on li "Treasury" at bounding box center [98, 100] width 183 height 44
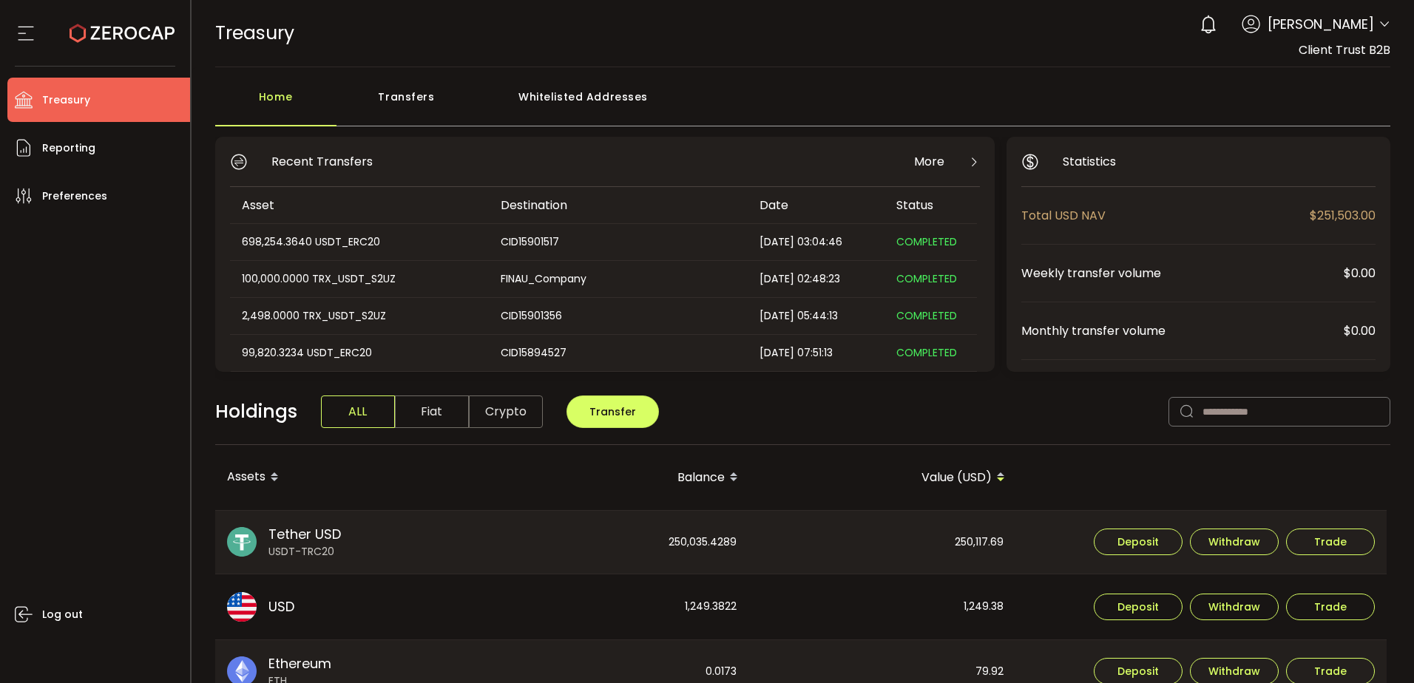
click at [550, 83] on div "Whitelisted Addresses" at bounding box center [583, 104] width 213 height 44
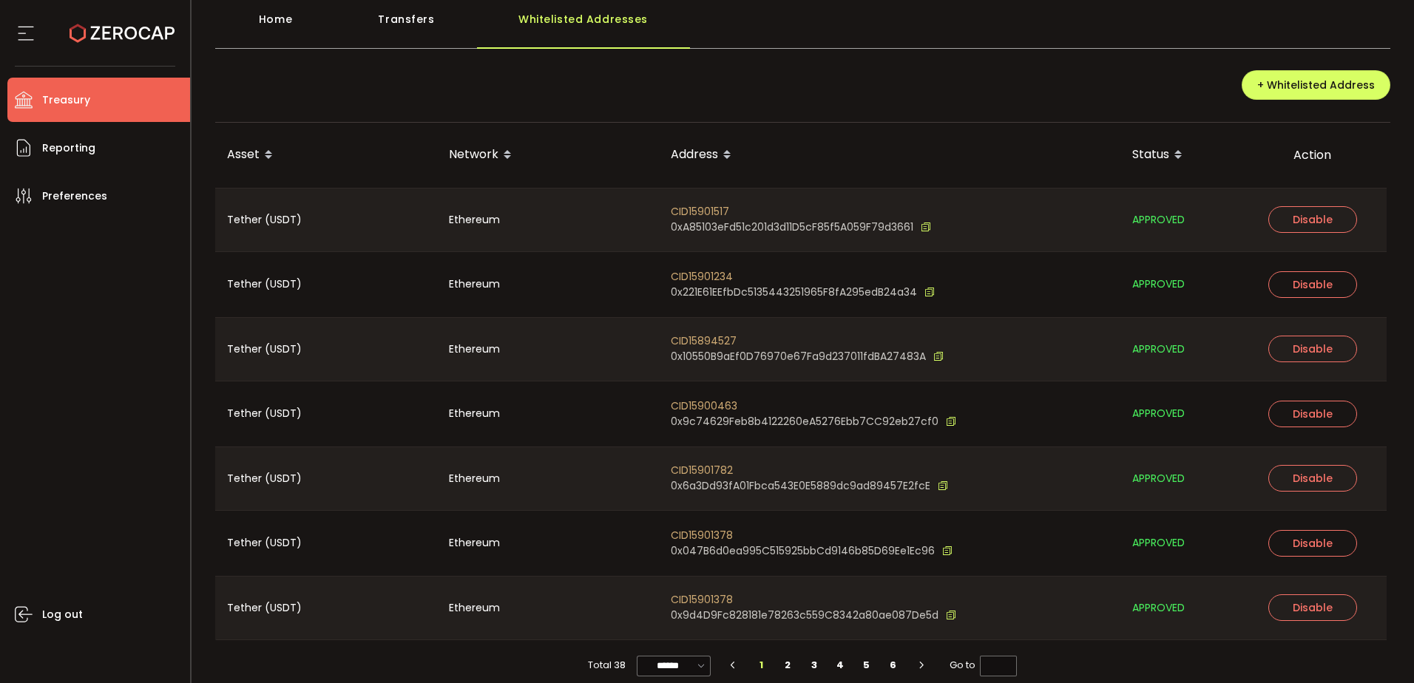
scroll to position [93, 0]
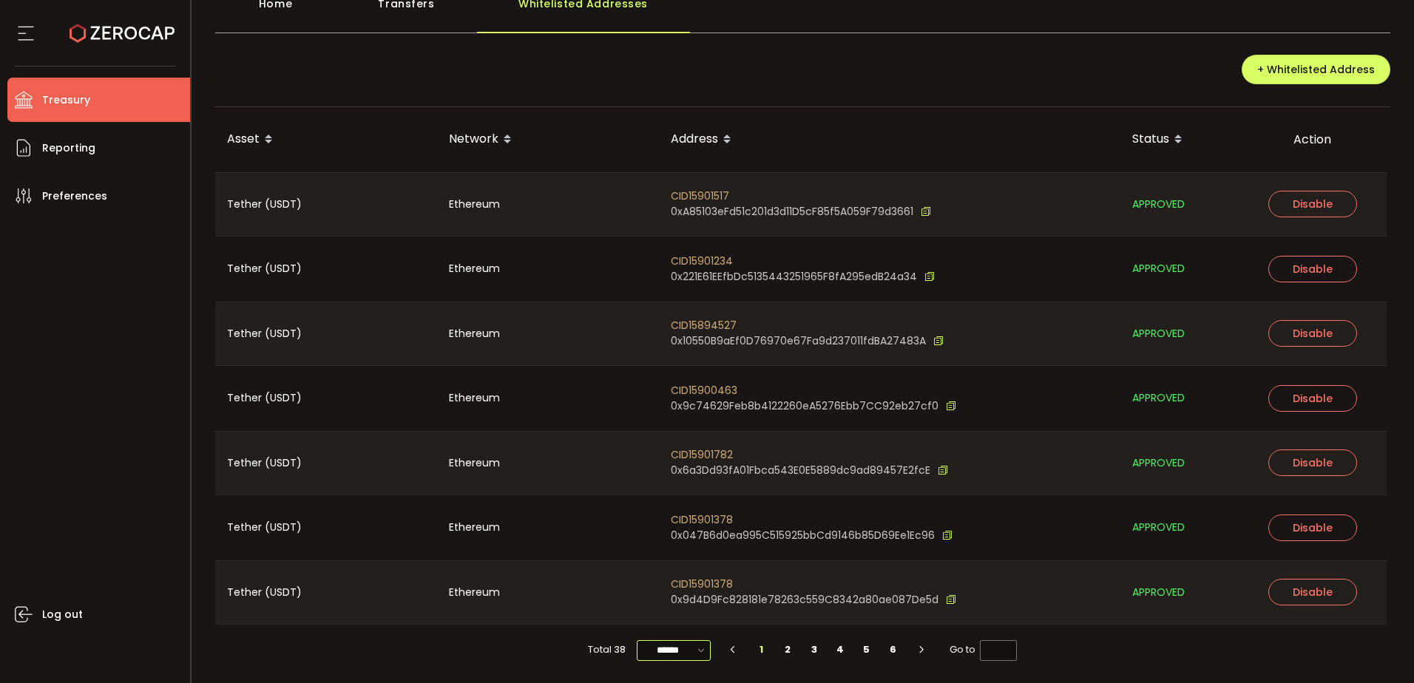
click at [678, 655] on input "******" at bounding box center [674, 651] width 74 height 21
click at [684, 604] on li "100/page" at bounding box center [678, 613] width 86 height 25
type input "********"
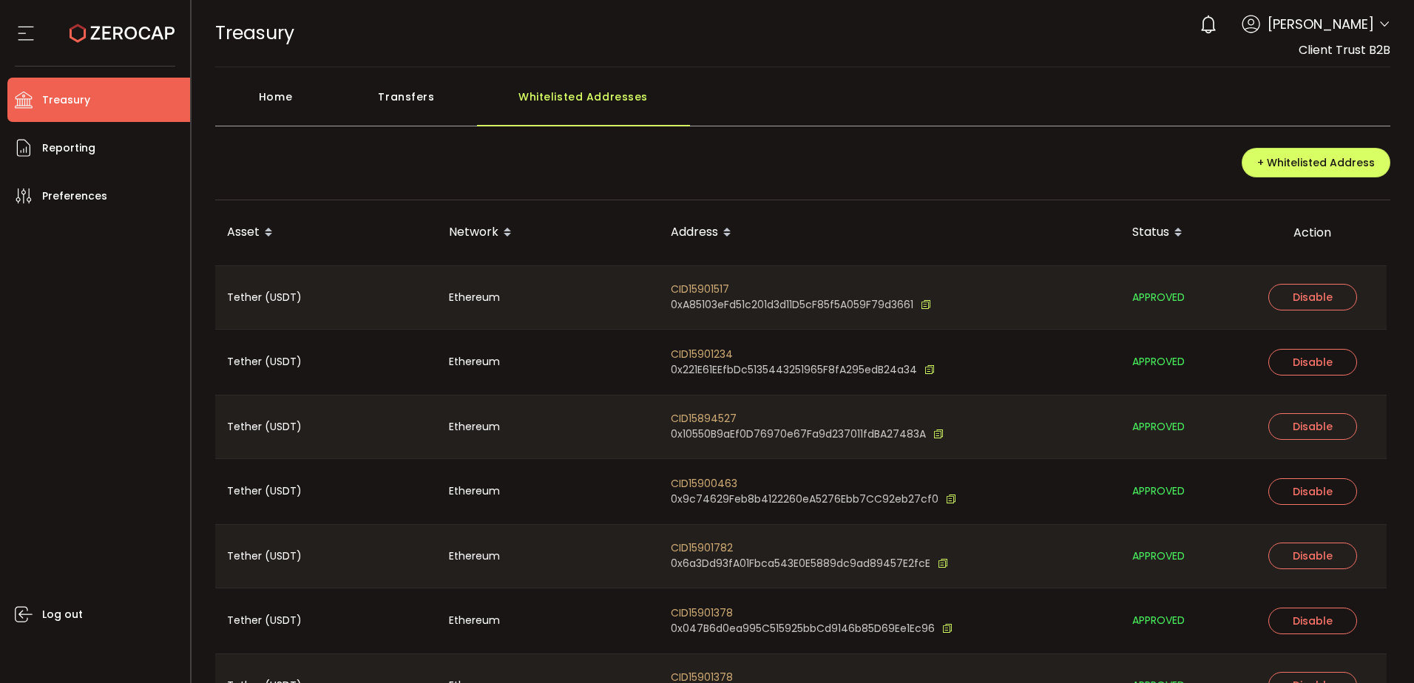
scroll to position [2035, 0]
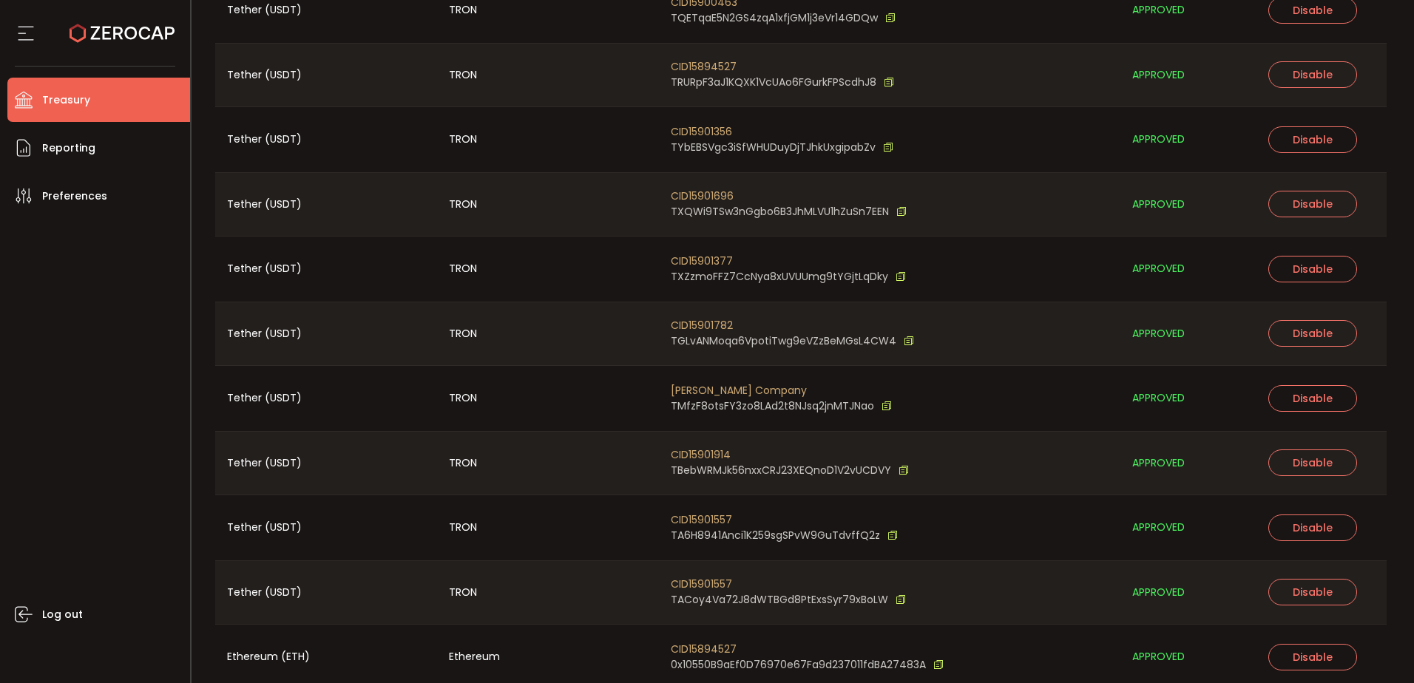
click at [712, 320] on span "CID15901782" at bounding box center [792, 326] width 243 height 16
copy span "CID15901782"
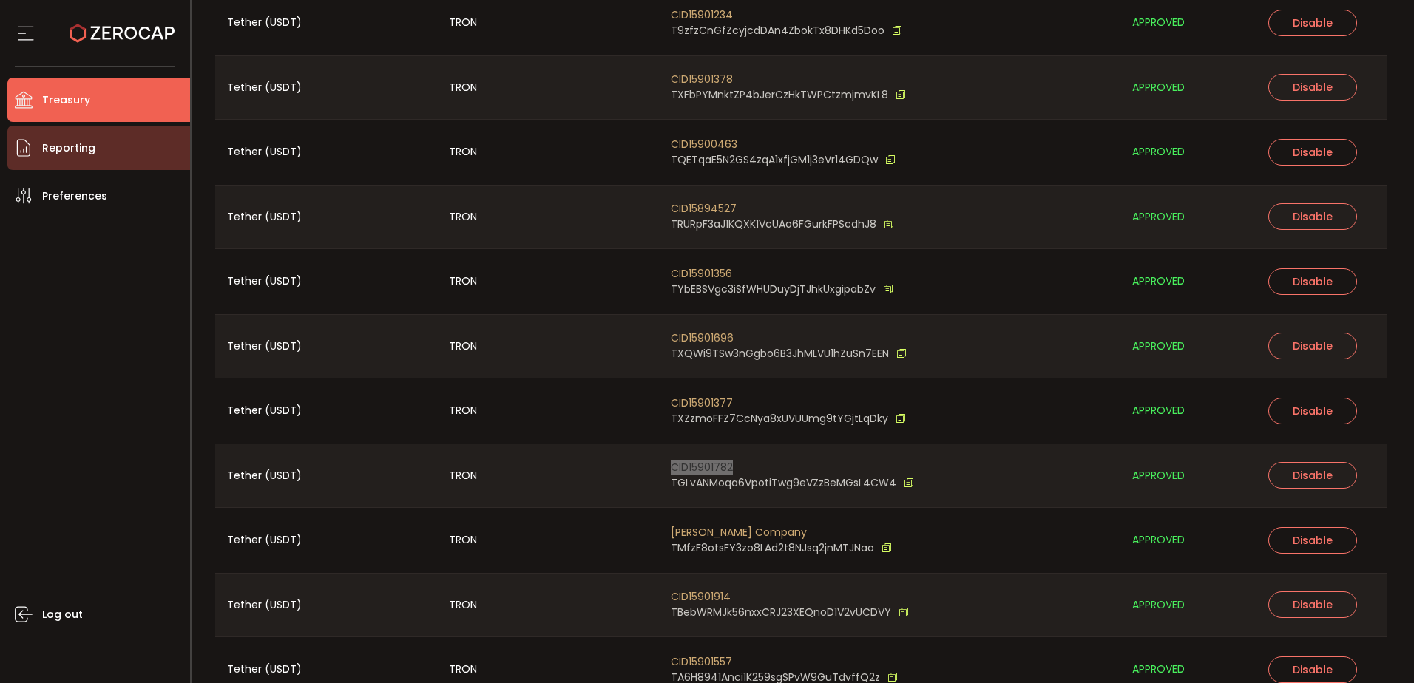
scroll to position [1887, 0]
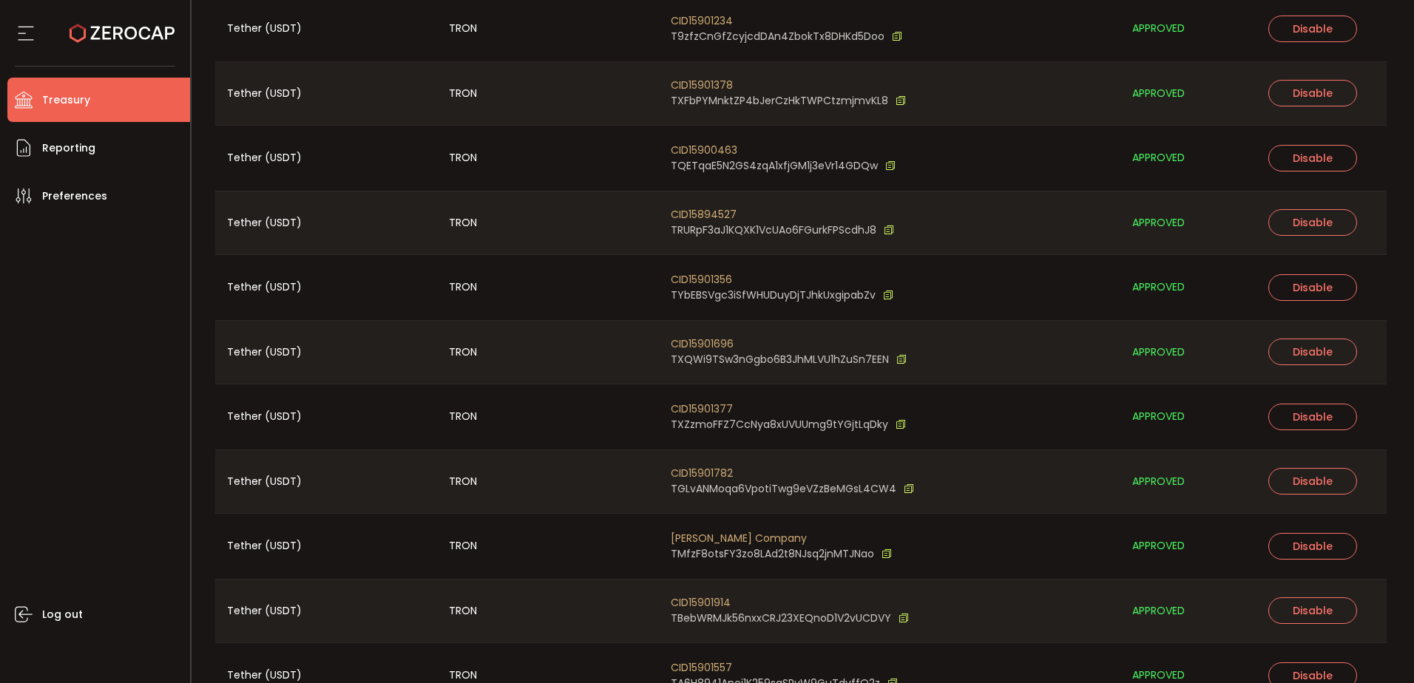
click at [139, 115] on li "Treasury" at bounding box center [98, 100] width 183 height 44
click at [132, 101] on li "Treasury" at bounding box center [98, 100] width 183 height 44
click at [121, 97] on li "Treasury" at bounding box center [98, 100] width 183 height 44
click at [147, 399] on div "Log out" at bounding box center [98, 445] width 183 height 454
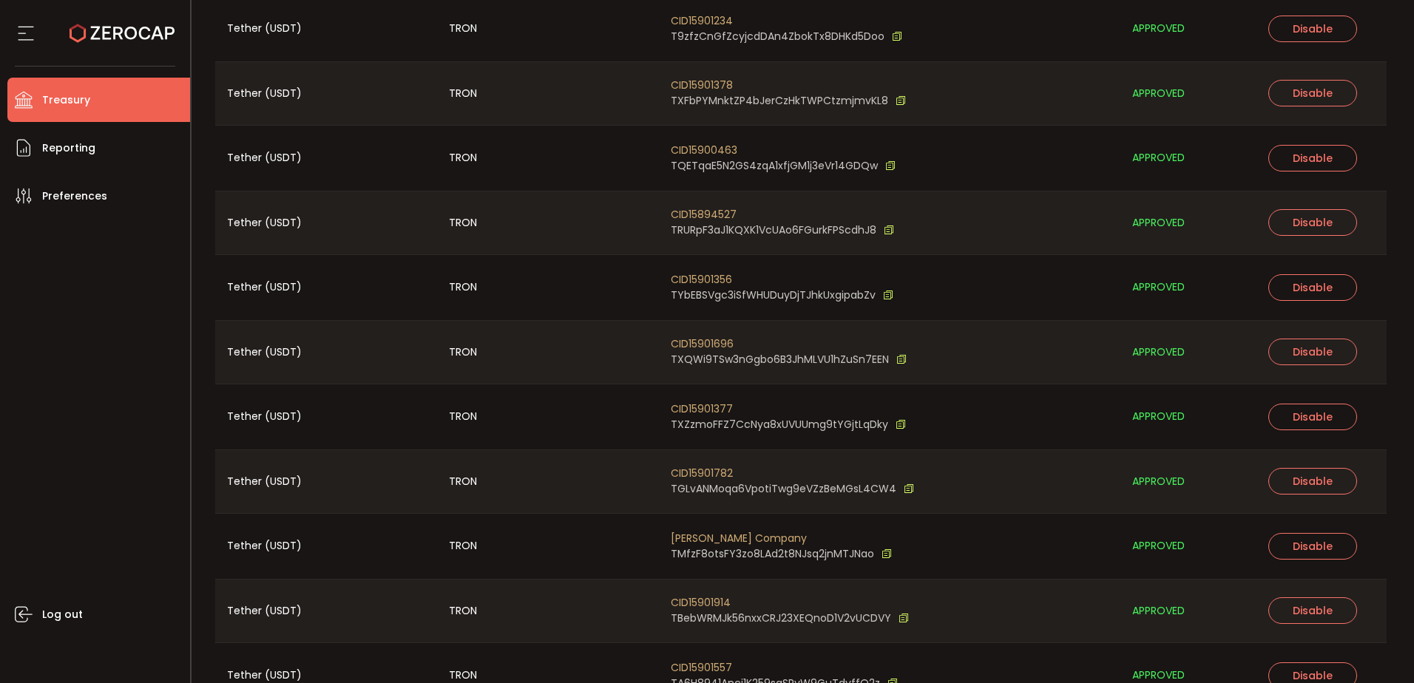
click at [708, 683] on html "#icon-aud_portfolio .cls-1 { font-size: 12px; fill: #fdfbfb; font-family: "Adob…" at bounding box center [707, 341] width 1414 height 683
click at [54, 104] on span "Treasury" at bounding box center [66, 99] width 48 height 21
click at [70, 151] on span "Reporting" at bounding box center [68, 148] width 53 height 21
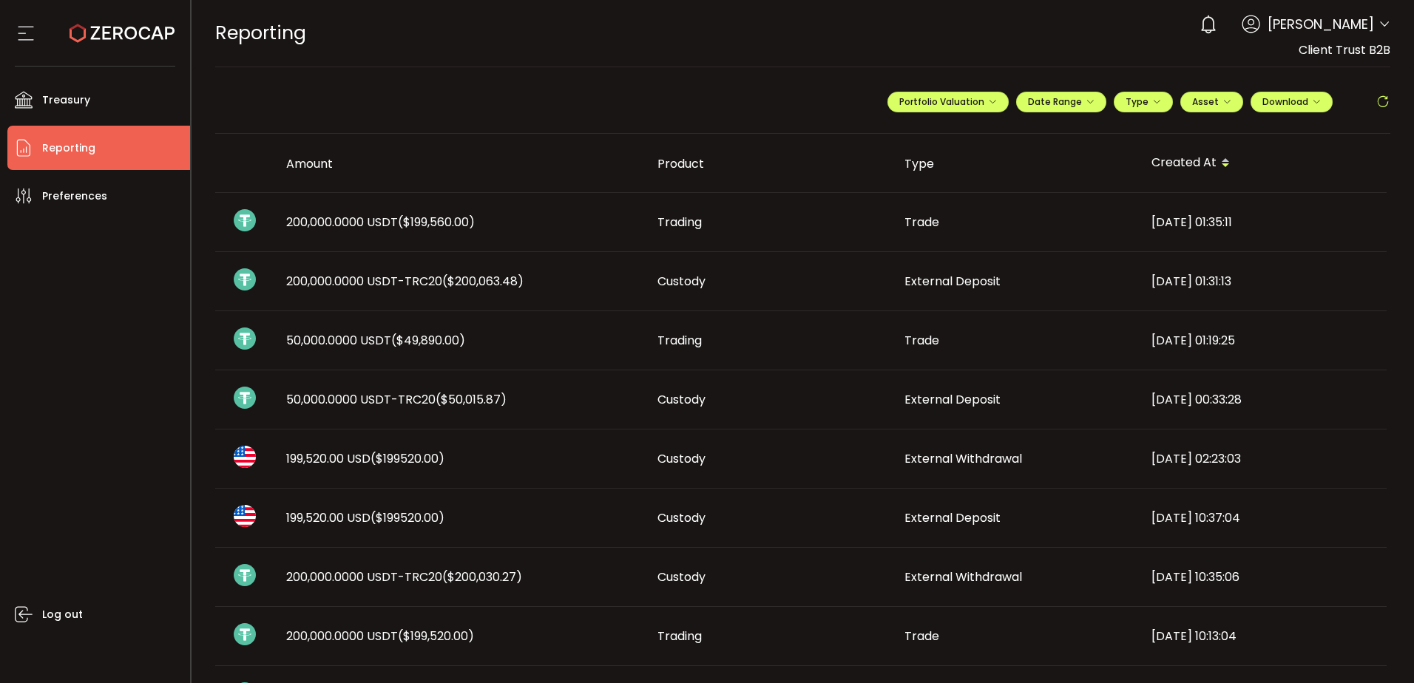
click at [442, 218] on span "($199,560.00)" at bounding box center [436, 222] width 77 height 17
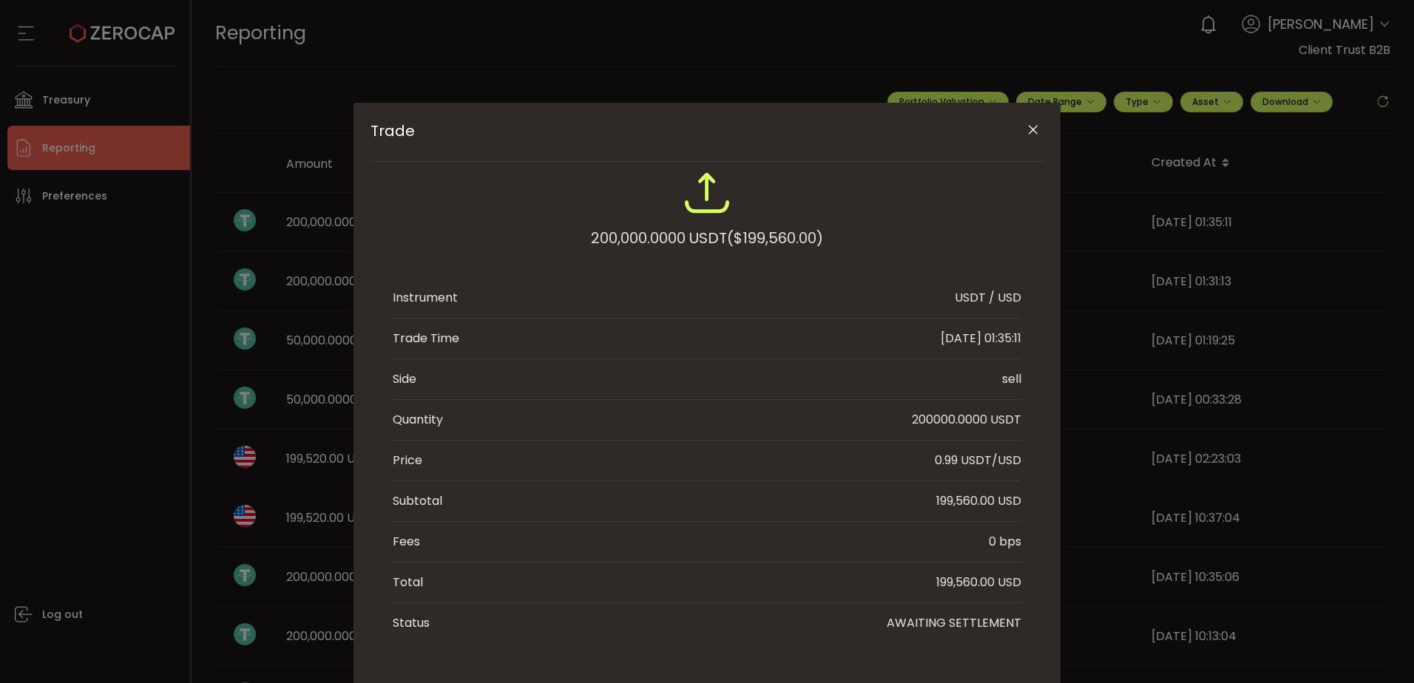
click at [1028, 130] on icon "Close" at bounding box center [1033, 130] width 15 height 15
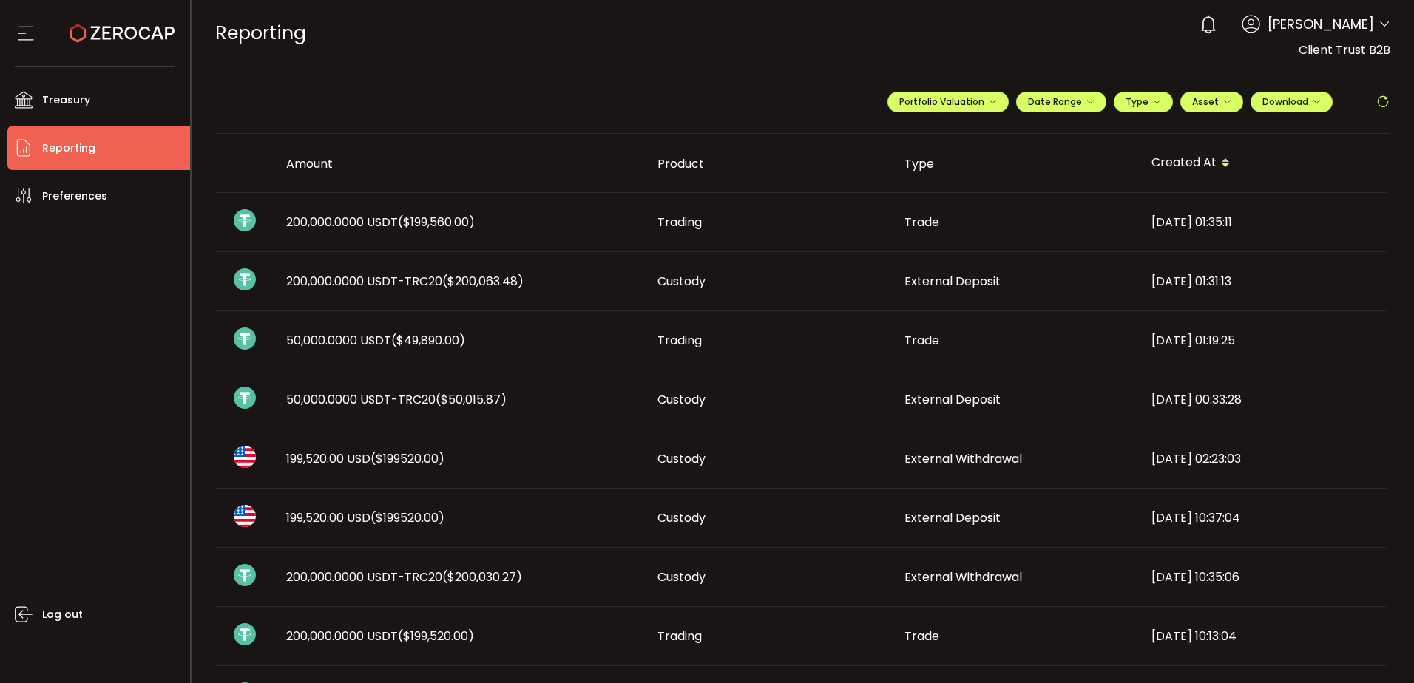
click at [496, 274] on span "($200,063.48)" at bounding box center [482, 281] width 81 height 17
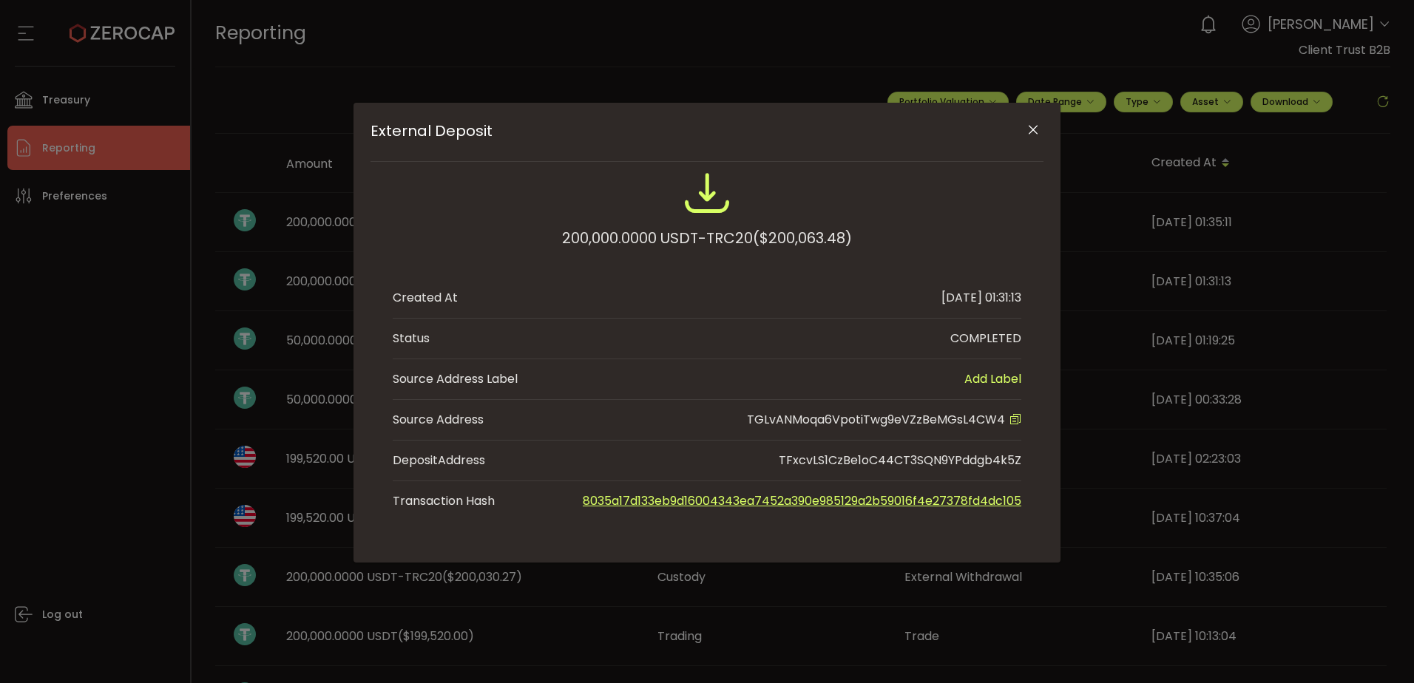
click at [1038, 131] on icon "Close" at bounding box center [1033, 130] width 15 height 15
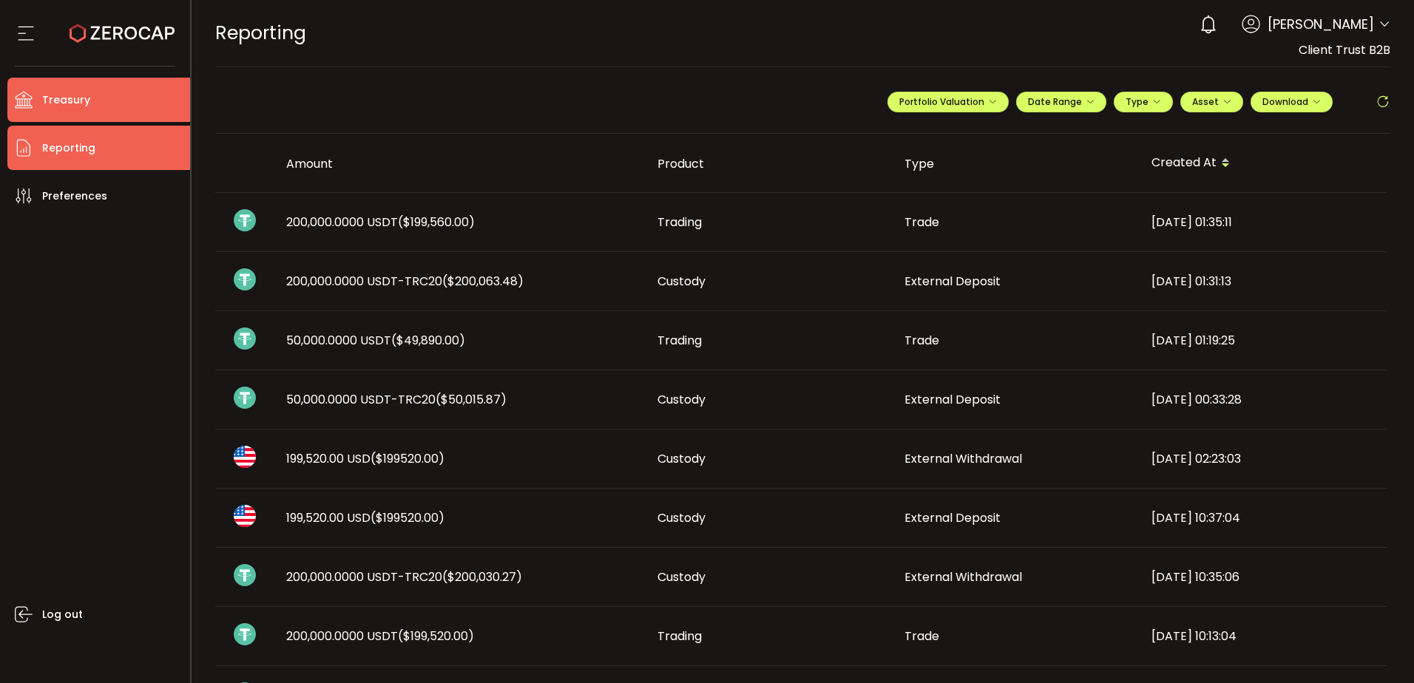
click at [136, 110] on li "Treasury" at bounding box center [98, 100] width 183 height 44
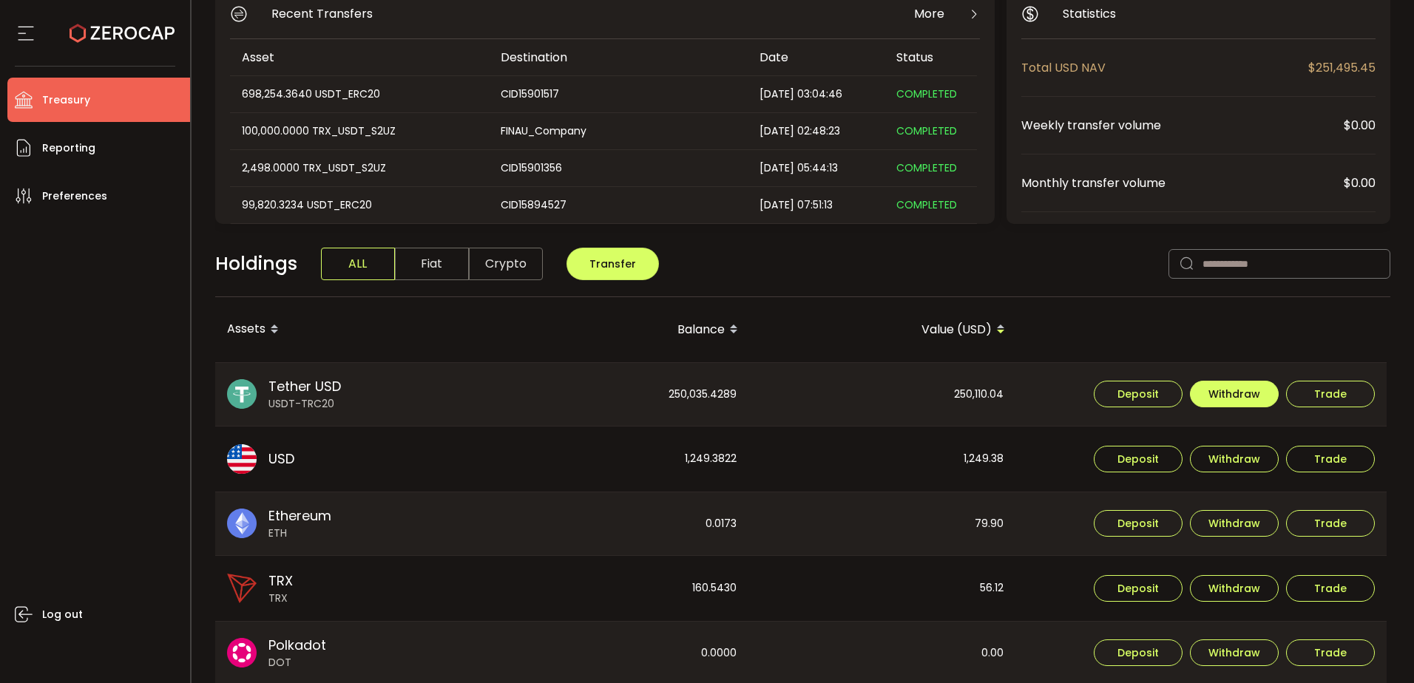
scroll to position [222, 0]
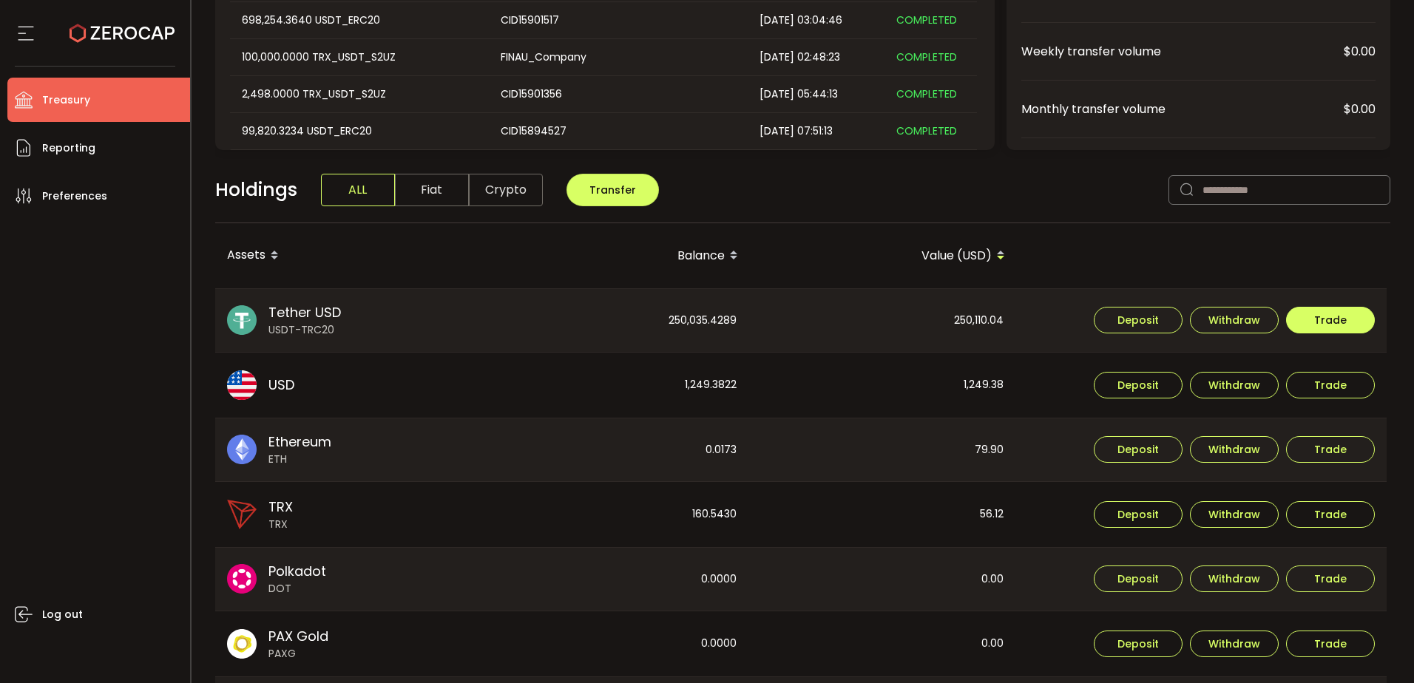
drag, startPoint x: 1339, startPoint y: 327, endPoint x: 1376, endPoint y: 331, distance: 37.2
click at [1340, 325] on span "Trade" at bounding box center [1330, 320] width 33 height 10
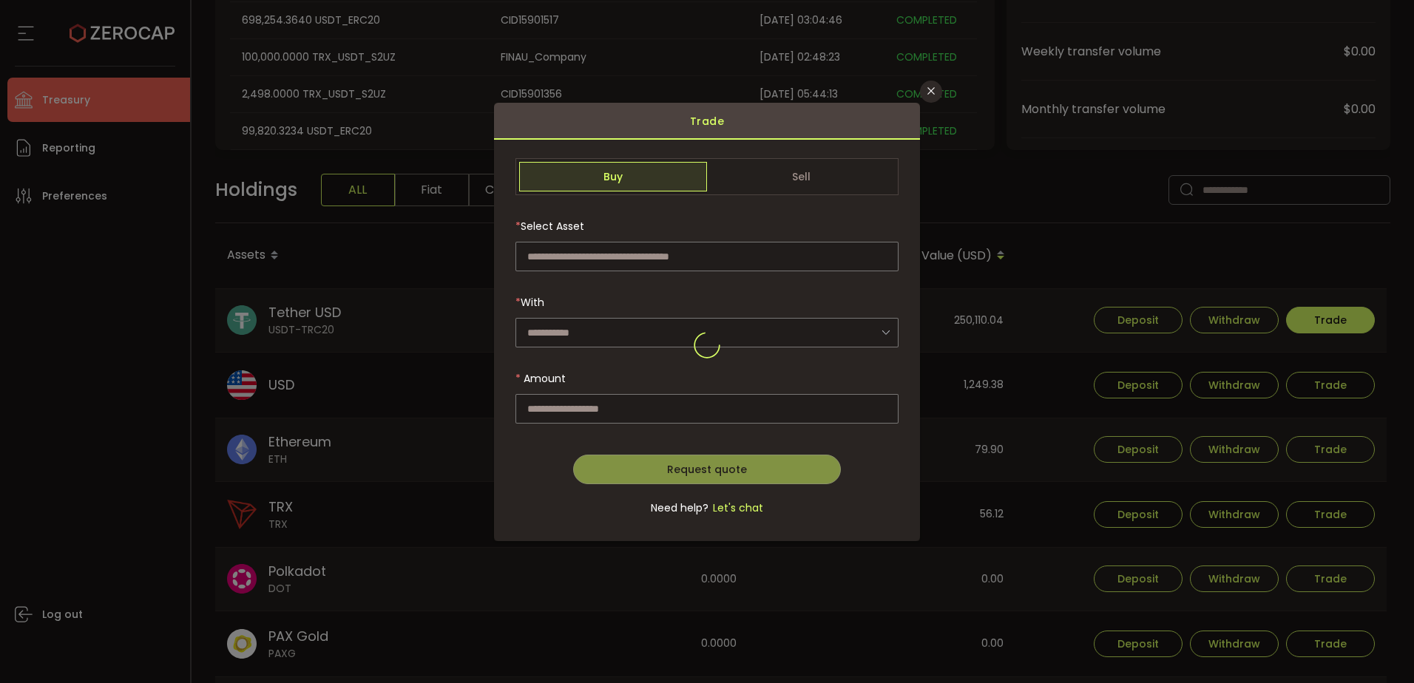
type input "**********"
type input "***"
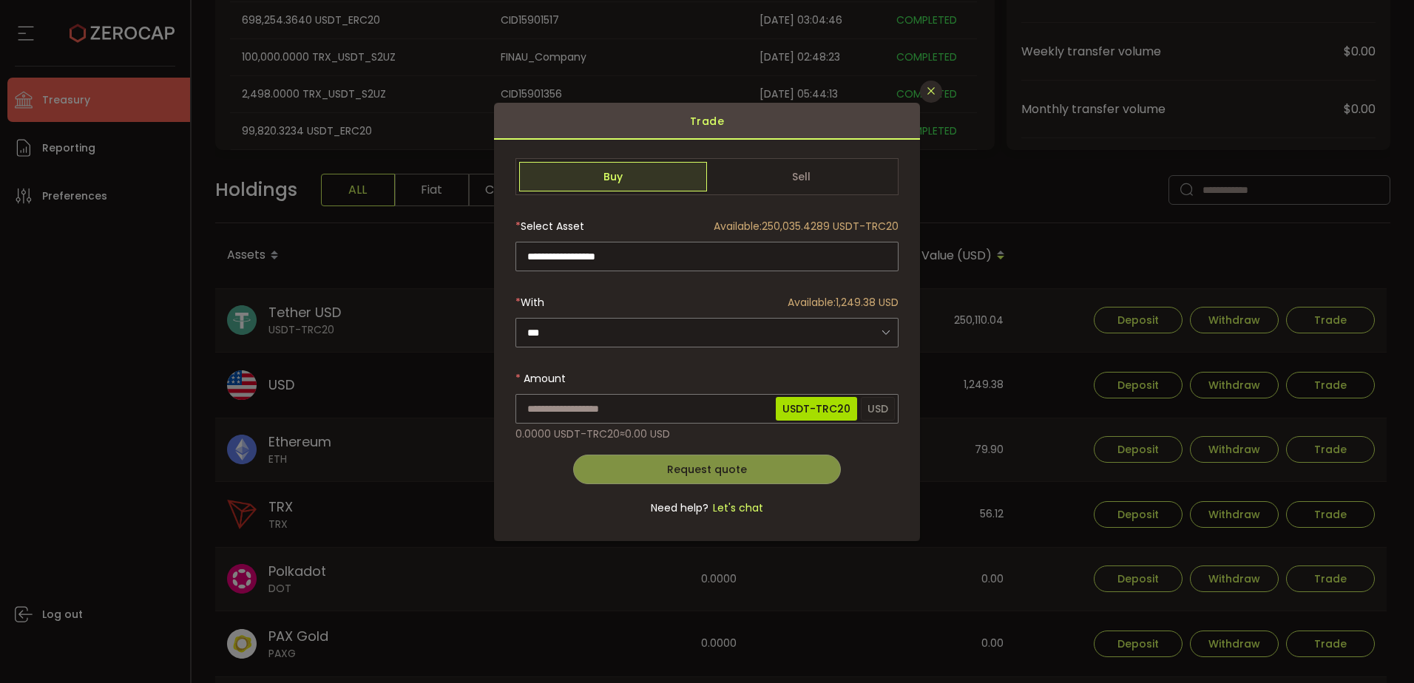
click at [922, 87] on button "Close" at bounding box center [931, 92] width 22 height 22
